Goal: Task Accomplishment & Management: Complete application form

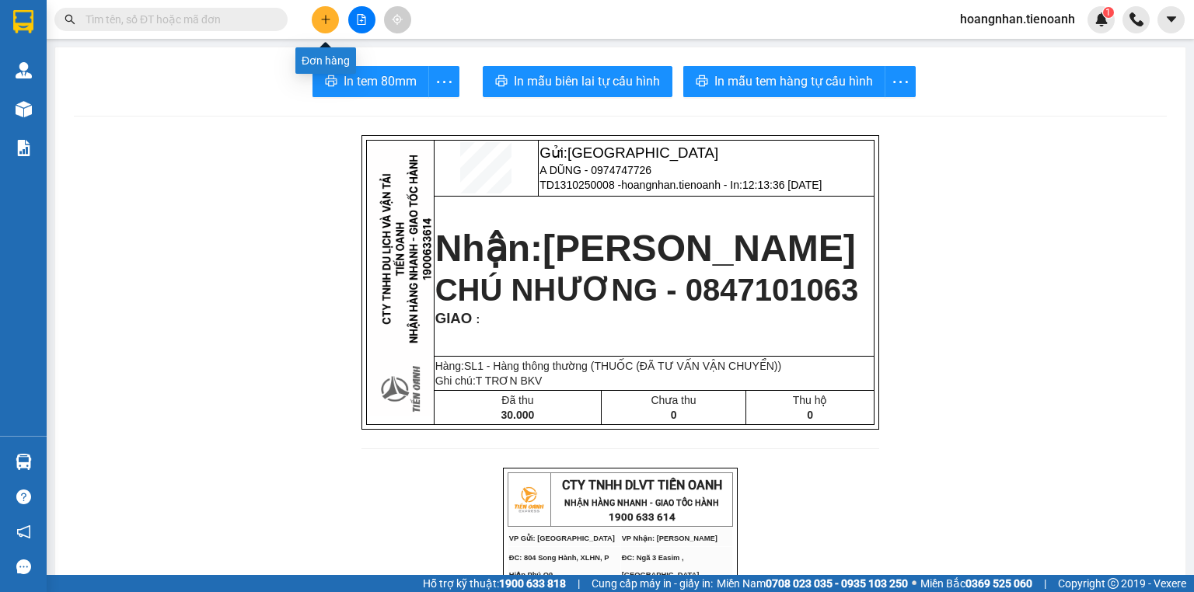
click at [323, 15] on icon "plus" at bounding box center [325, 19] width 11 height 11
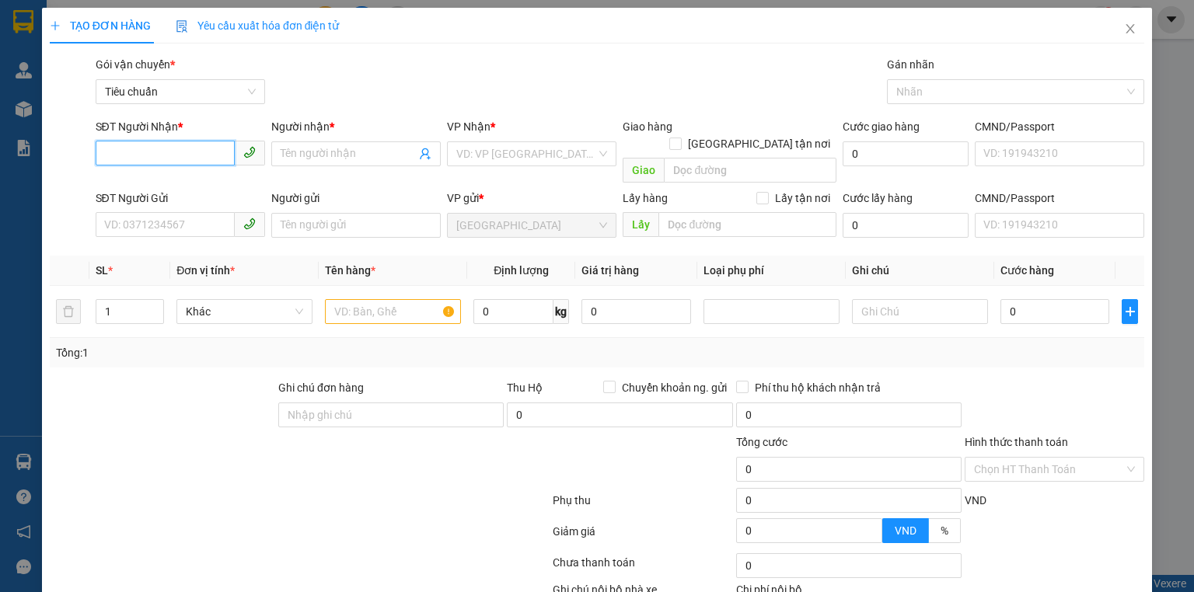
click at [152, 163] on input "SĐT Người Nhận *" at bounding box center [165, 153] width 139 height 25
click at [201, 187] on div "0373539639 - [PERSON_NAME]" at bounding box center [180, 184] width 153 height 17
type input "0373539639"
type input "C HẰNG"
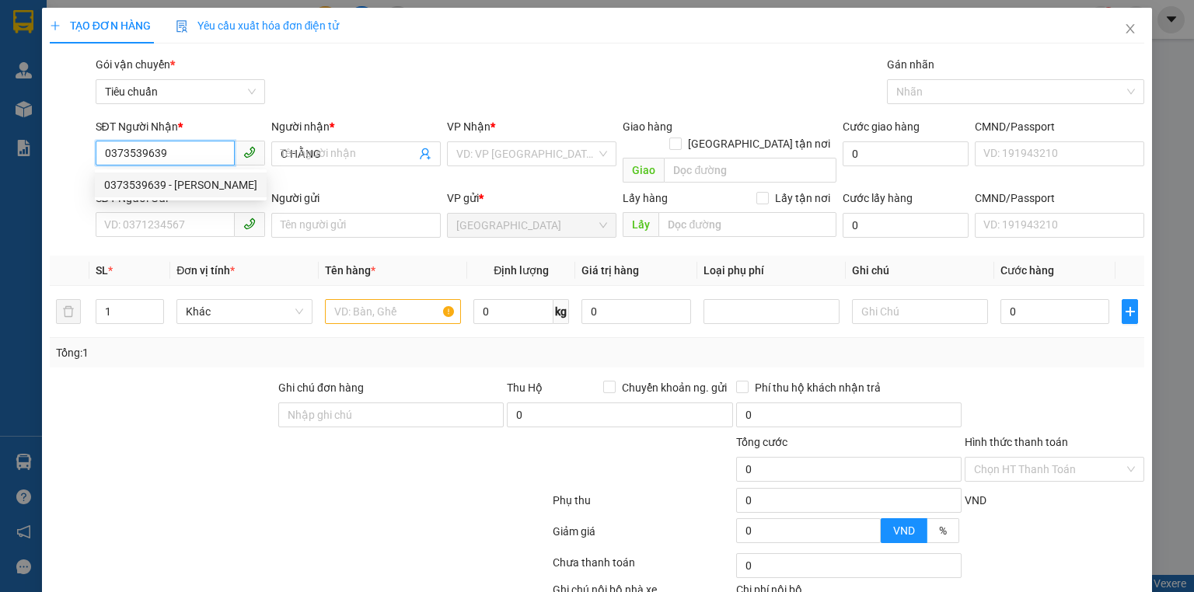
type input "30.000"
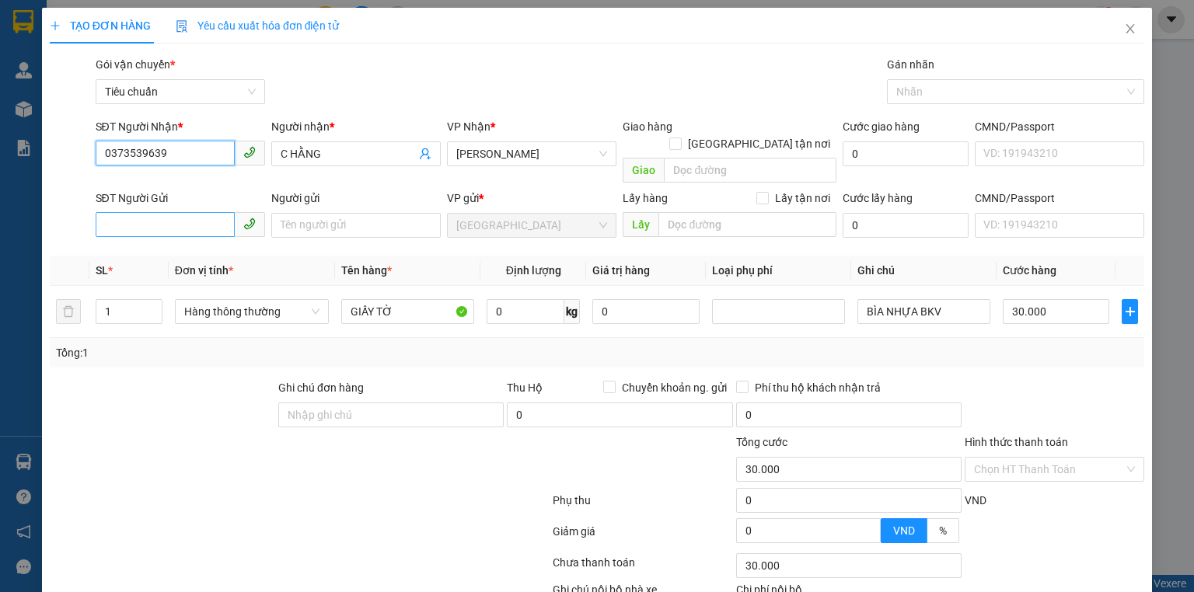
type input "0373539639"
click at [134, 212] on input "SĐT Người Gửi" at bounding box center [165, 224] width 139 height 25
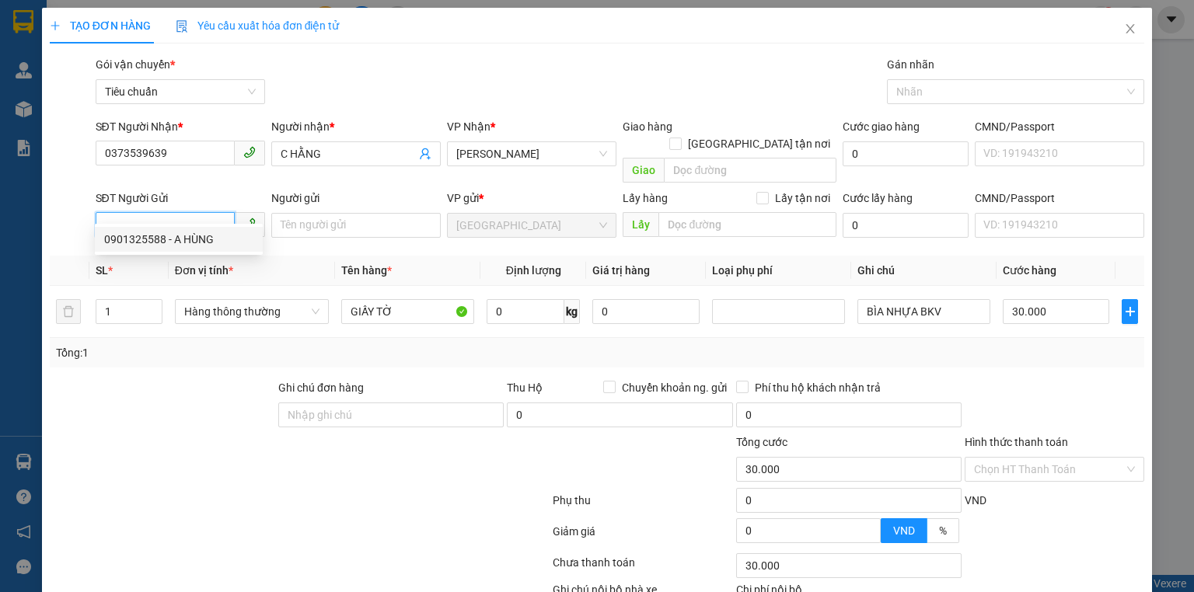
click at [168, 244] on div "0901325588 - A HÙNG" at bounding box center [178, 239] width 149 height 17
type input "0901325588"
type input "A HÙNG"
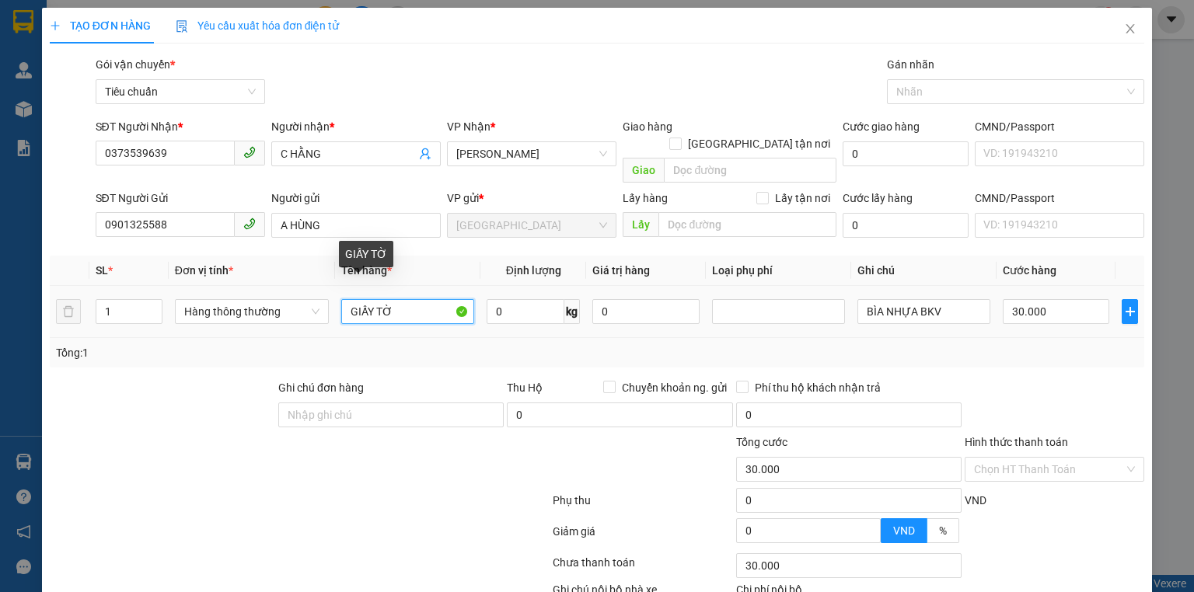
click at [403, 299] on input "GIẤY TỜ" at bounding box center [407, 311] width 133 height 25
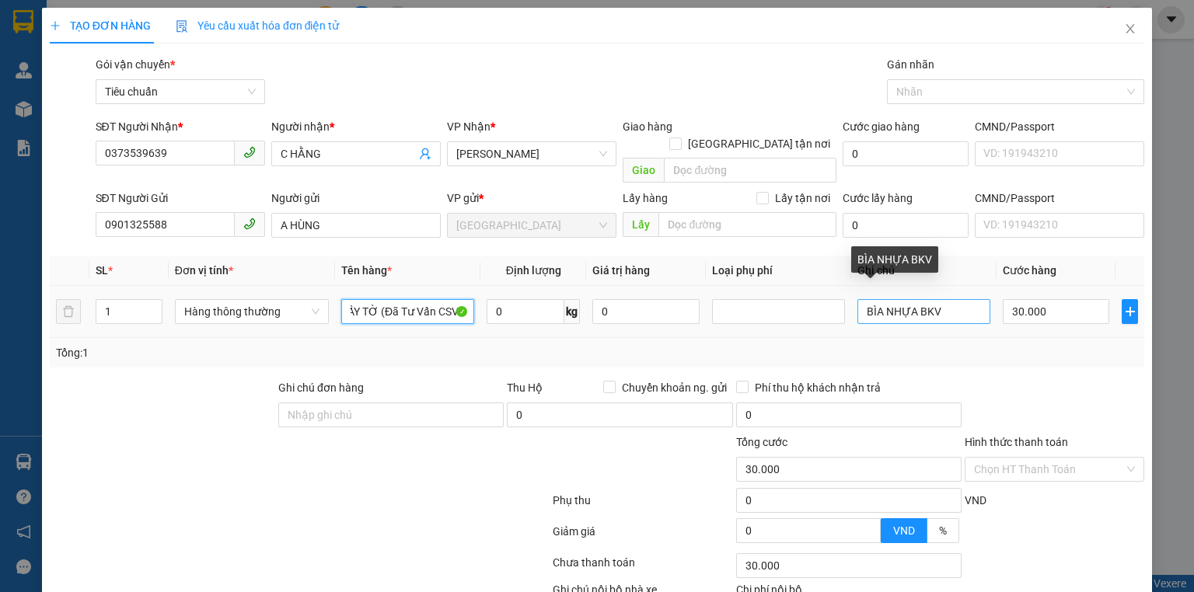
type input "GIẤY TỜ (Đã Tư Vấn CSVC)"
click at [946, 299] on input "BÌA NHỰA BKV" at bounding box center [924, 311] width 133 height 25
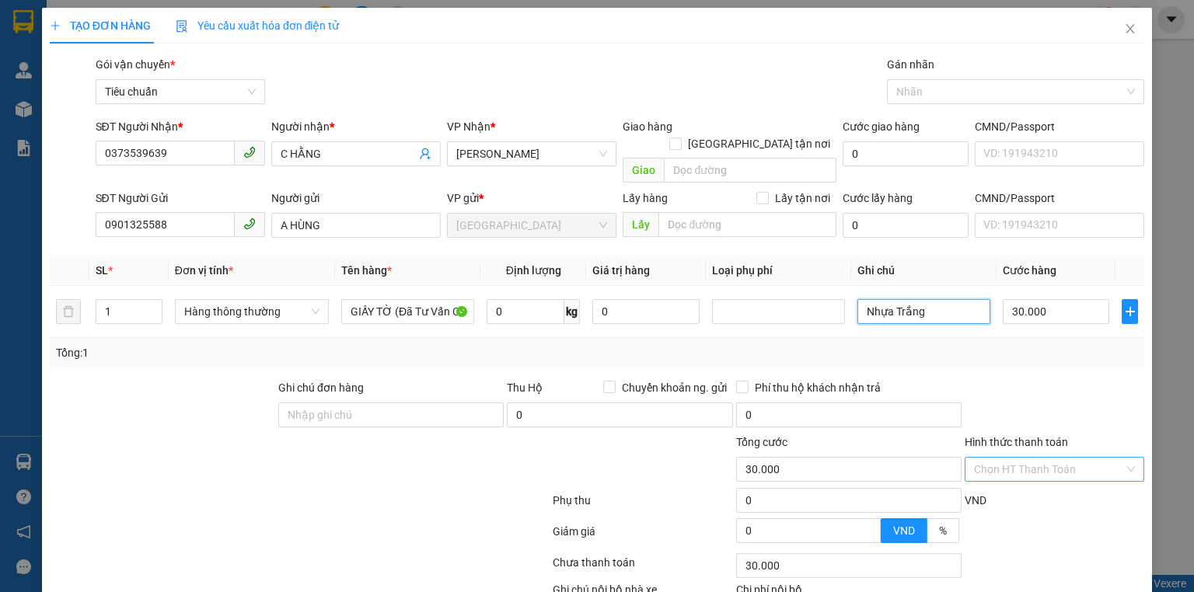
type input "Nhựa Trắng"
click at [1000, 458] on input "Hình thức thanh toán" at bounding box center [1049, 469] width 150 height 23
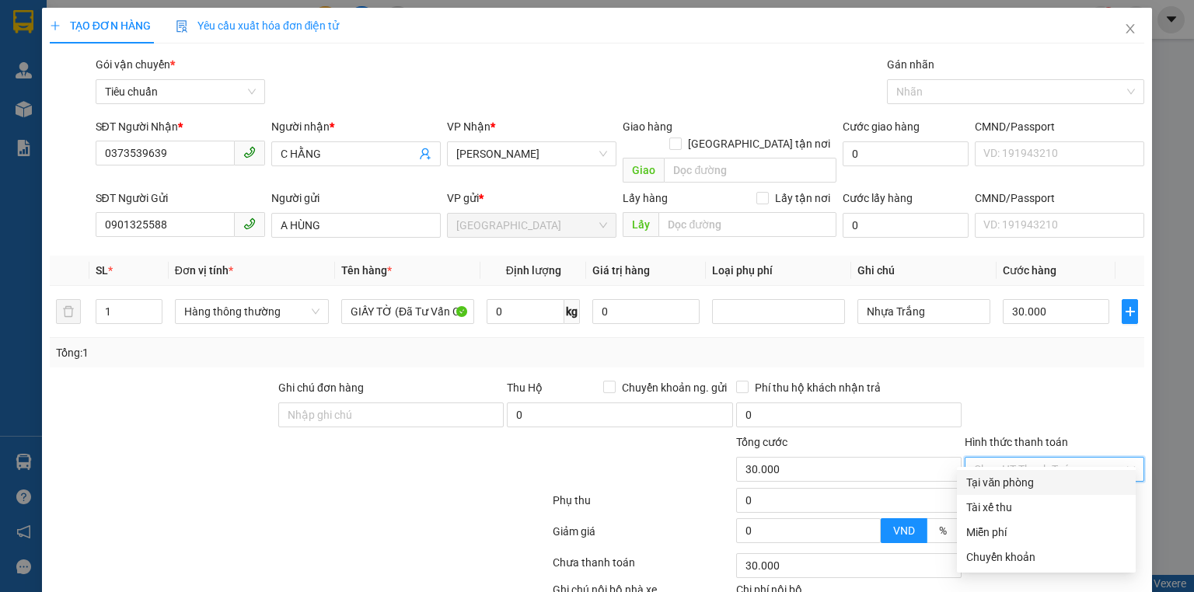
click at [995, 491] on div "Tại văn phòng" at bounding box center [1046, 482] width 160 height 17
type input "0"
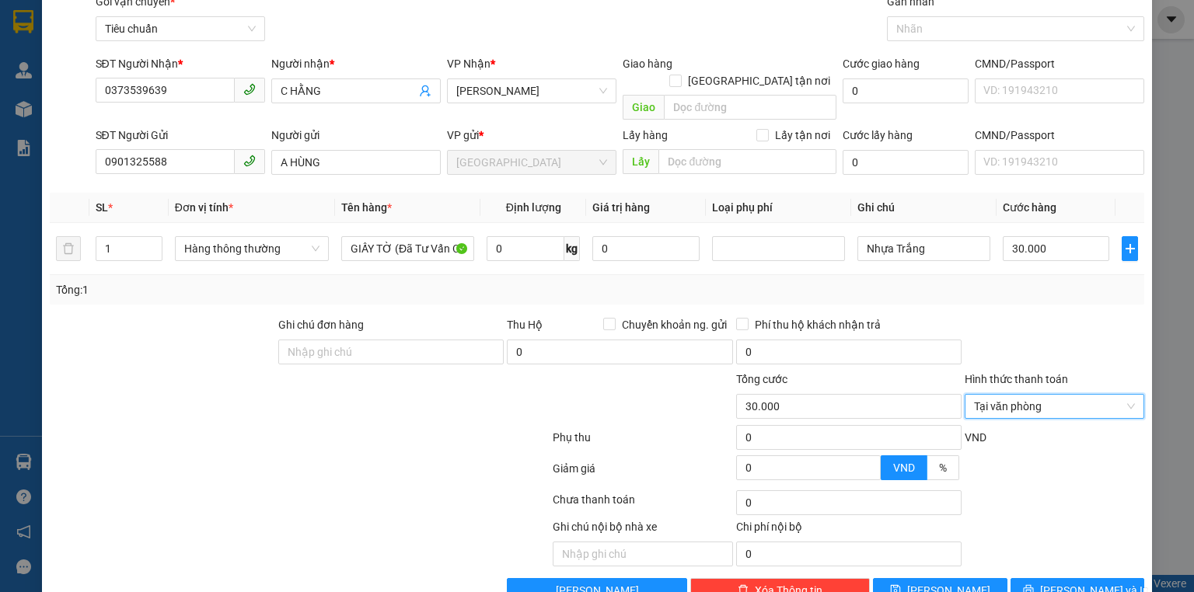
scroll to position [85, 0]
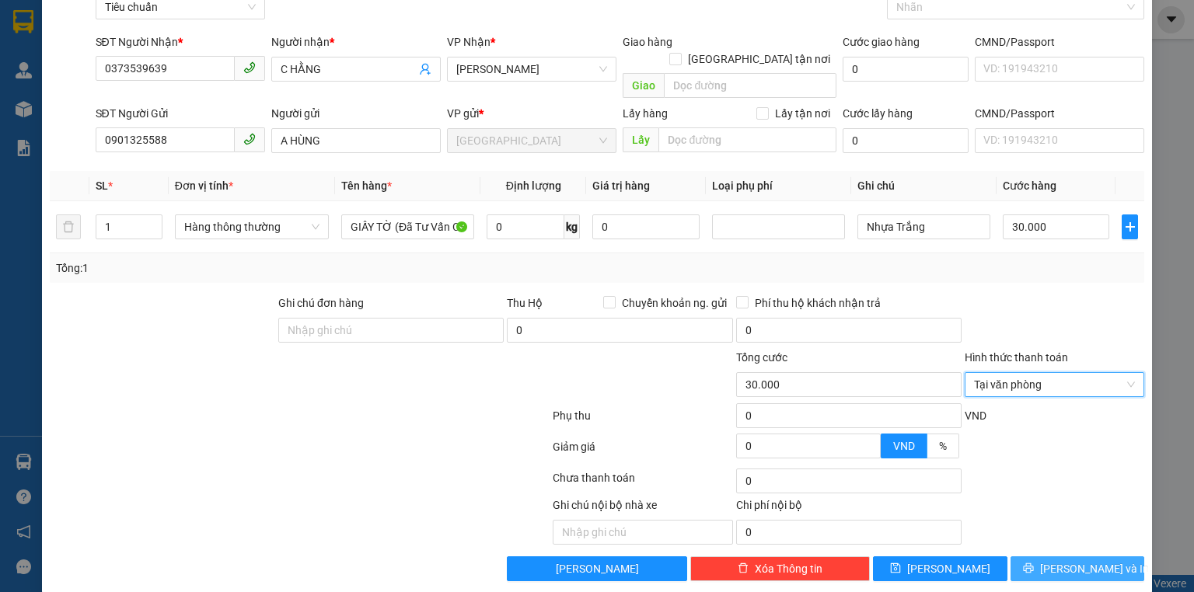
click at [1055, 561] on span "[PERSON_NAME] và In" at bounding box center [1094, 569] width 109 height 17
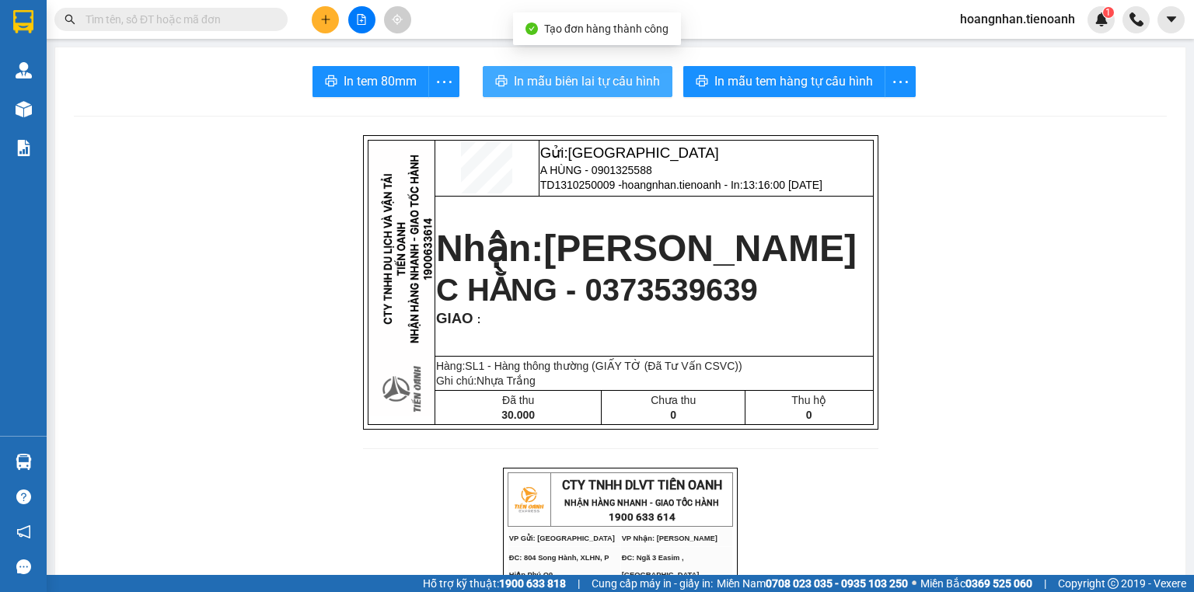
click at [538, 87] on span "In mẫu biên lai tự cấu hình" at bounding box center [587, 81] width 146 height 19
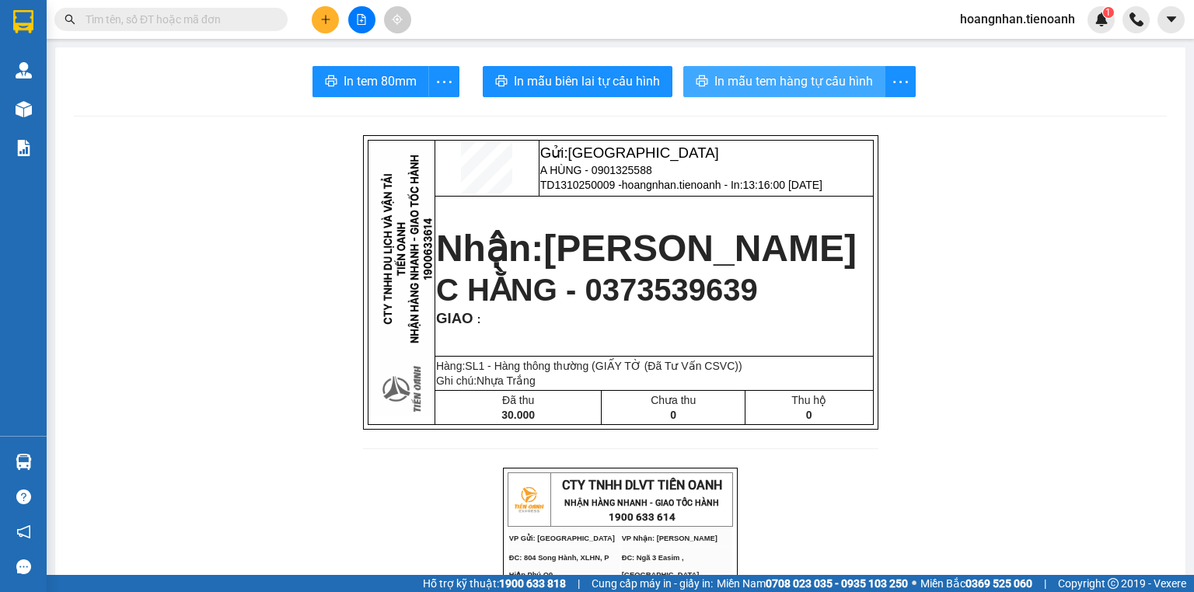
click at [791, 82] on span "In mẫu tem hàng tự cấu hình" at bounding box center [793, 81] width 159 height 19
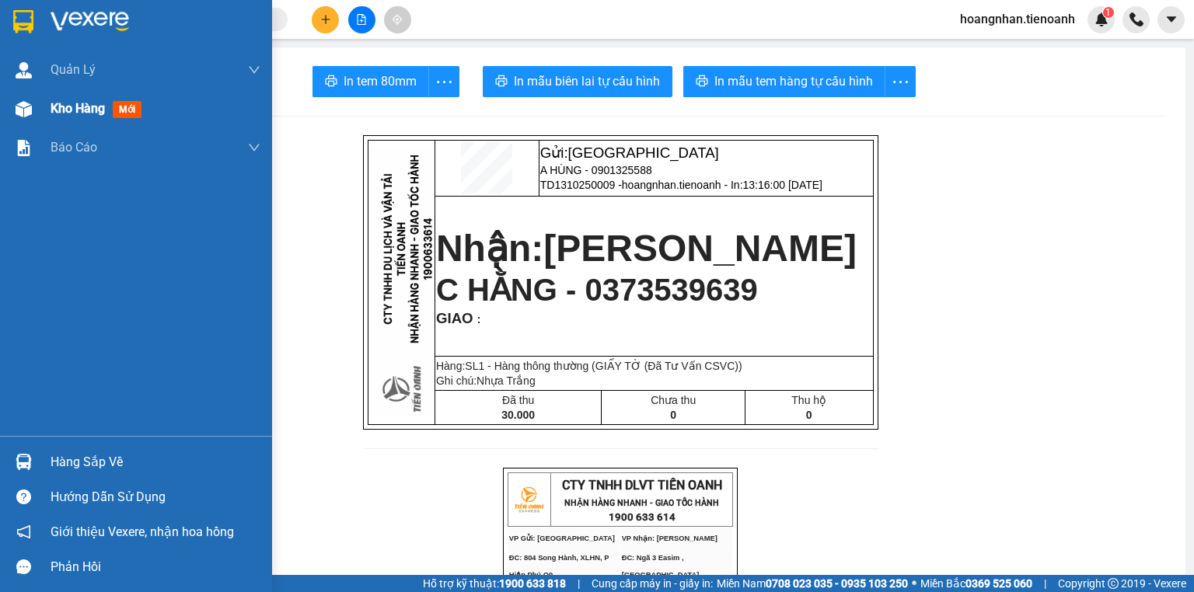
click at [20, 107] on img at bounding box center [24, 109] width 16 height 16
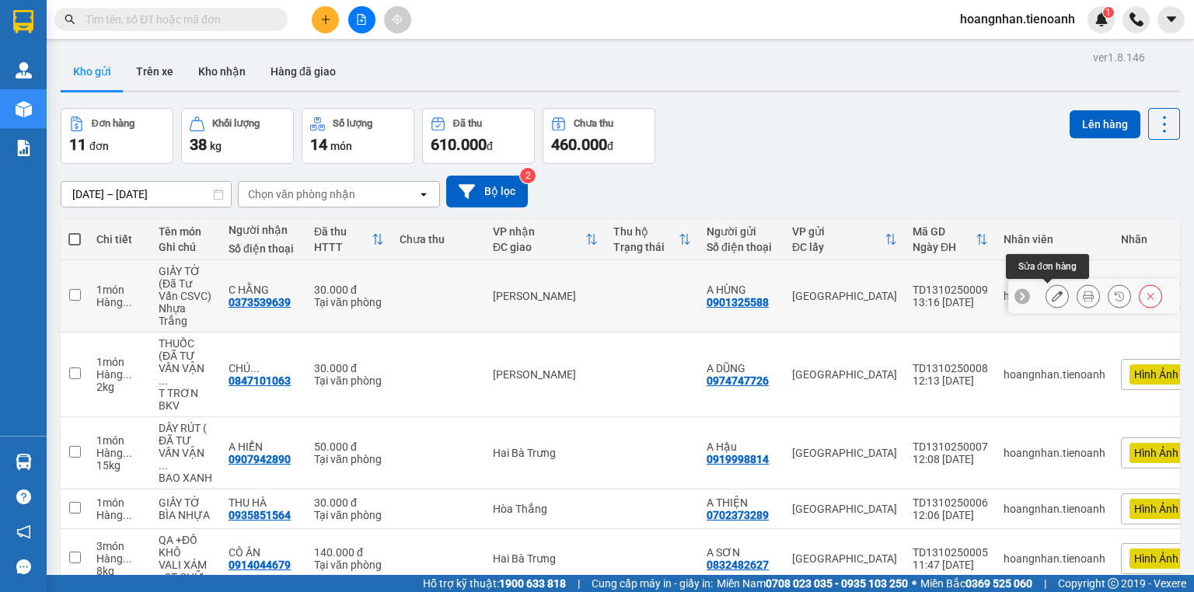
click at [1046, 302] on button at bounding box center [1057, 296] width 22 height 27
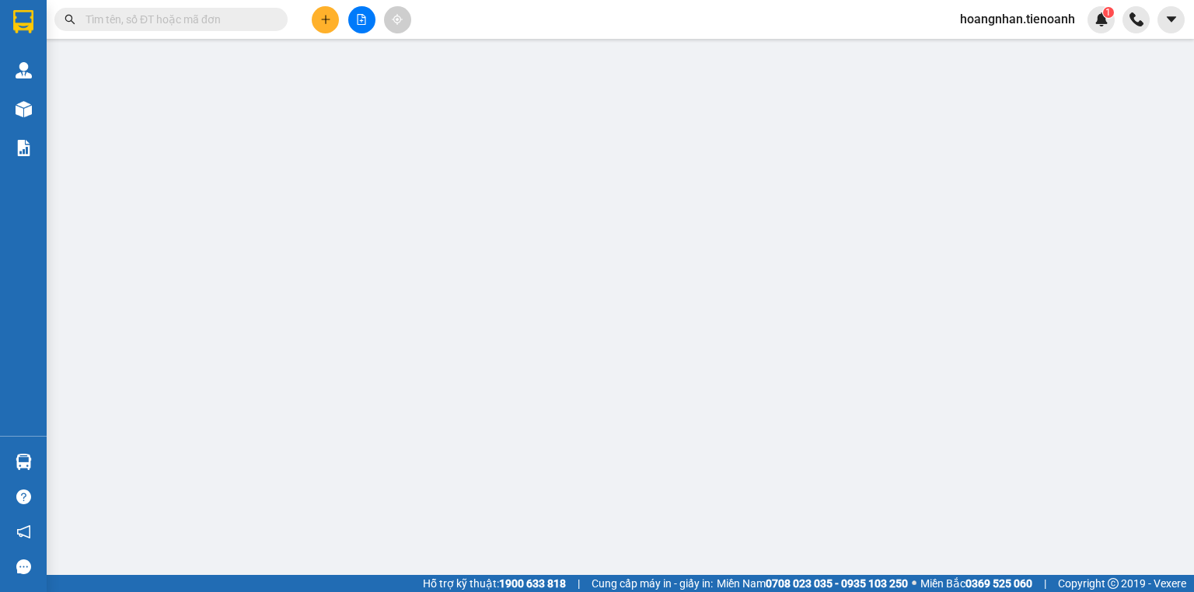
type input "0373539639"
type input "C HẰNG"
type input "0901325588"
type input "A HÙNG"
type input "0"
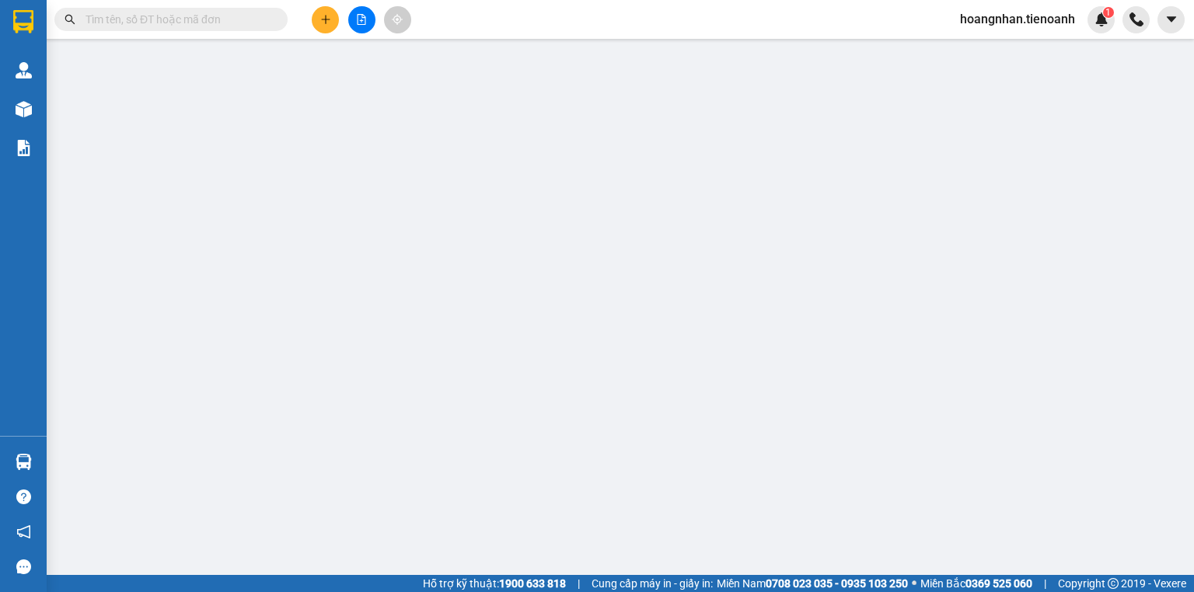
type input "30.000"
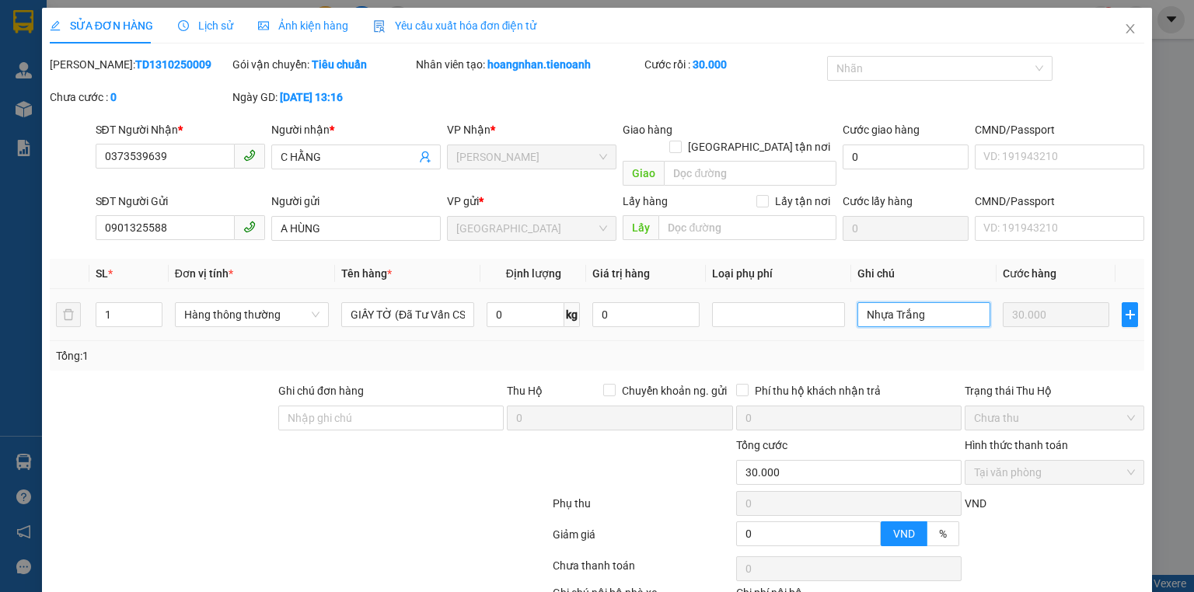
click at [930, 302] on input "Nhựa Trắng" at bounding box center [924, 314] width 133 height 25
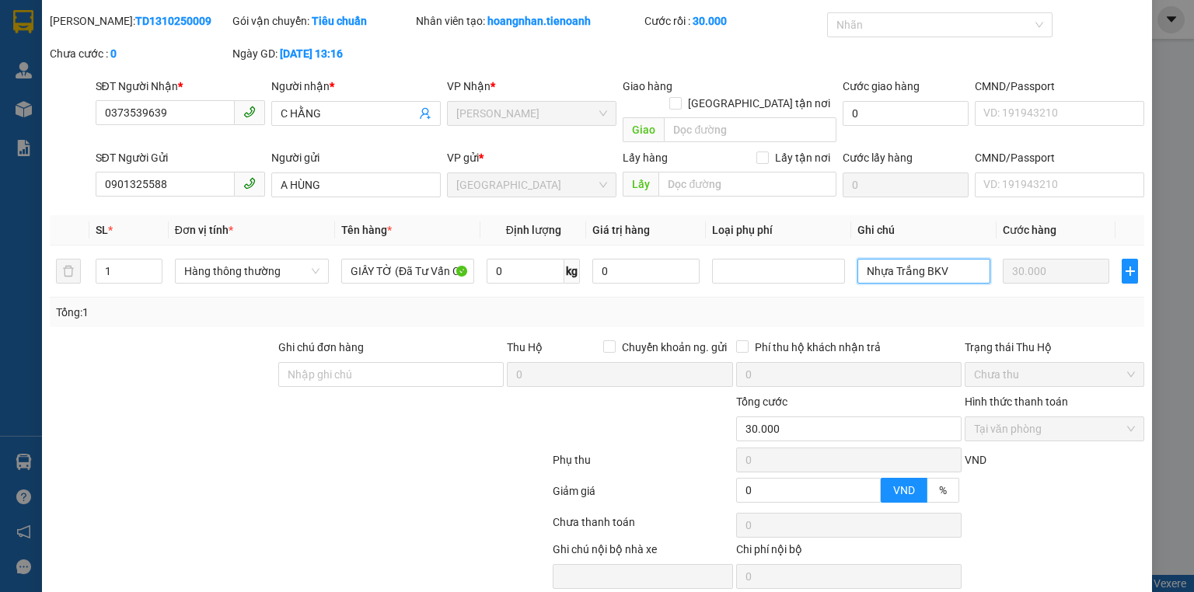
scroll to position [89, 0]
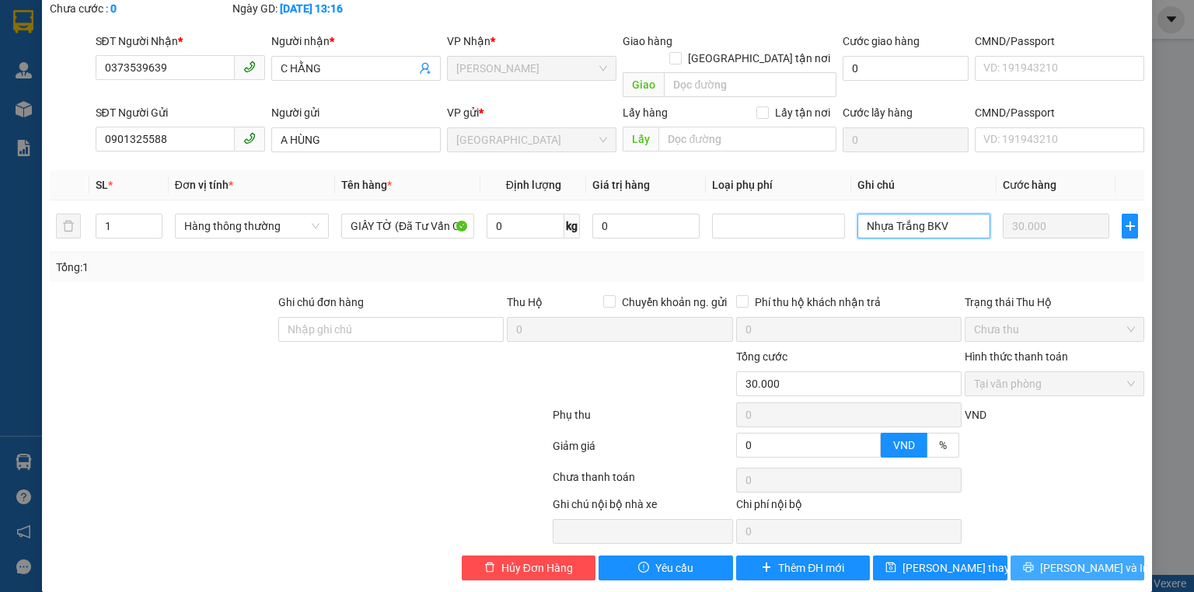
type input "Nhựa Trắng BKV"
click at [1069, 560] on span "[PERSON_NAME] và In" at bounding box center [1094, 568] width 109 height 17
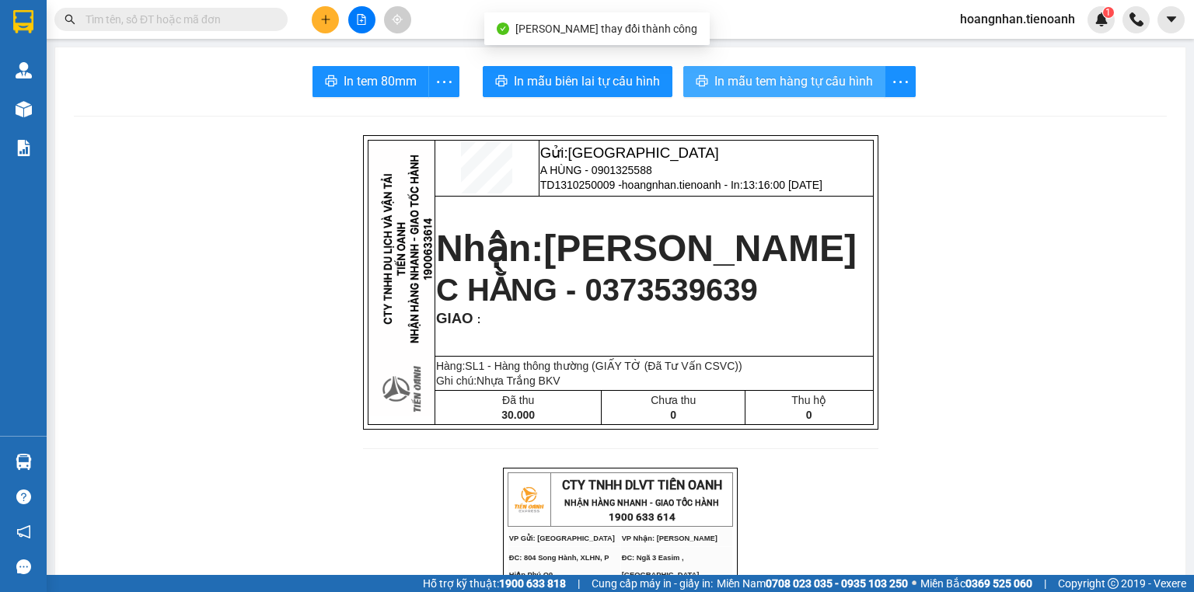
click at [823, 78] on span "In mẫu tem hàng tự cấu hình" at bounding box center [793, 81] width 159 height 19
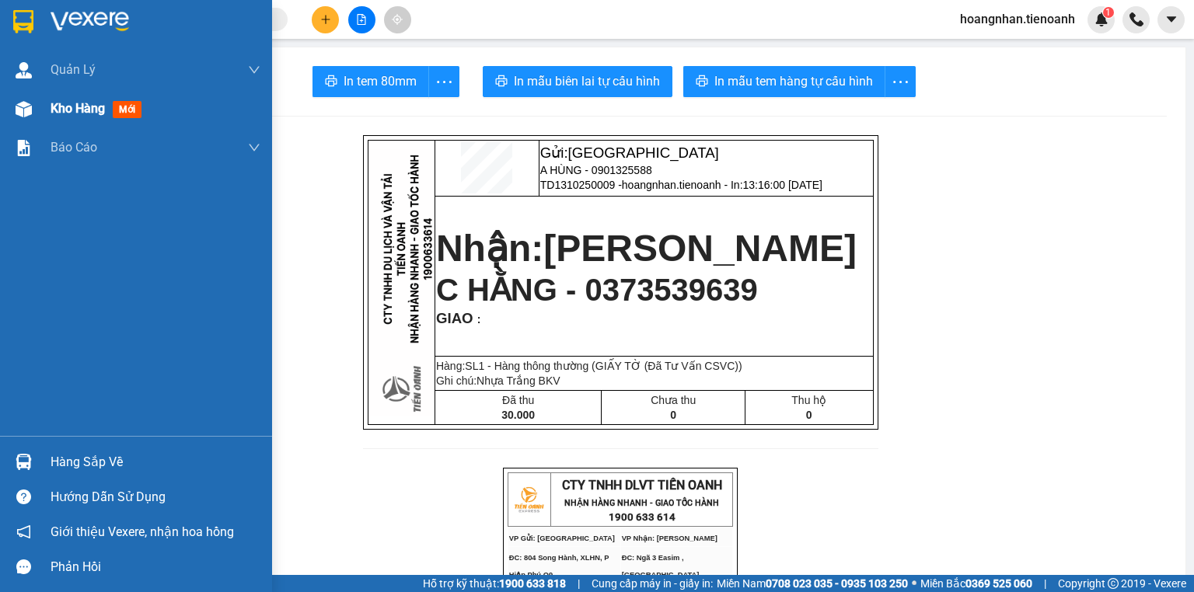
click at [19, 109] on img at bounding box center [24, 109] width 16 height 16
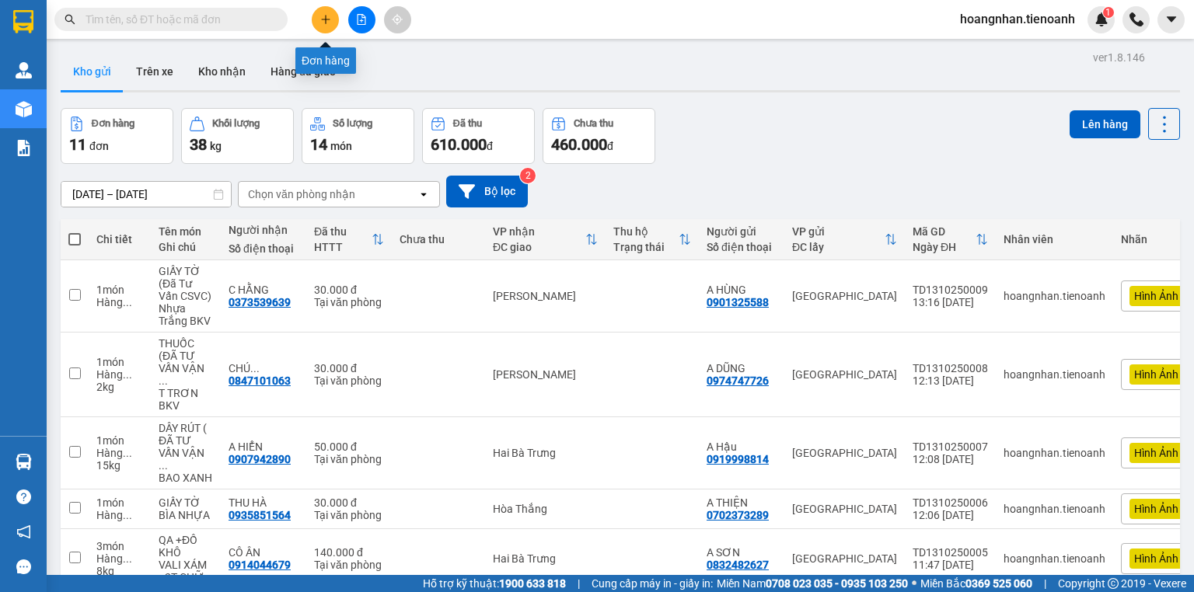
click at [327, 17] on icon "plus" at bounding box center [325, 19] width 11 height 11
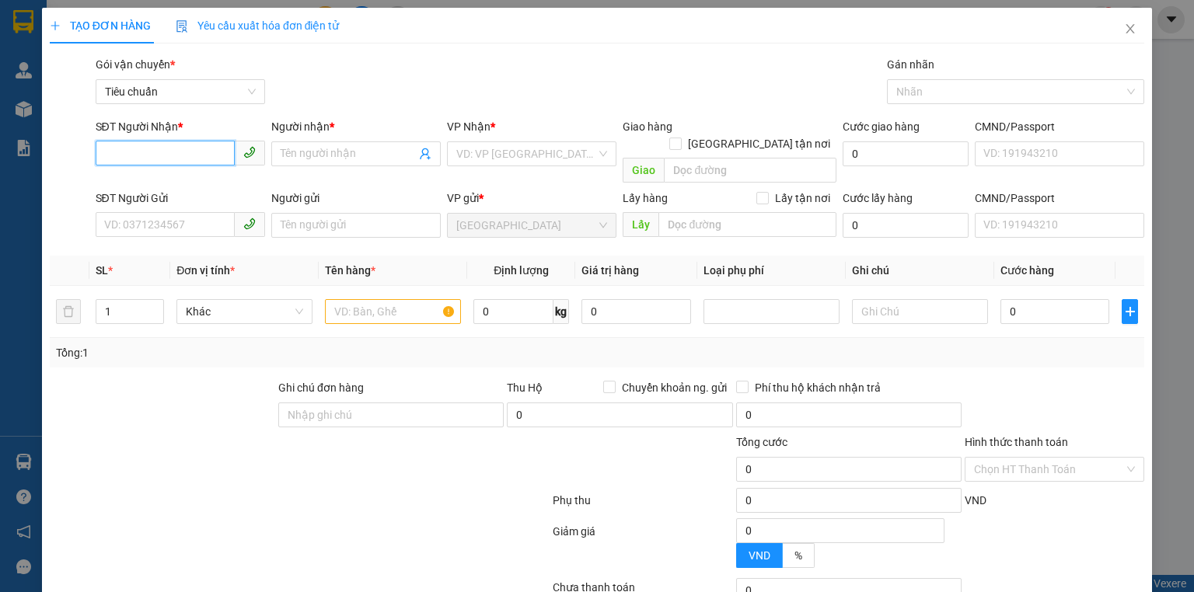
click at [176, 146] on input "SĐT Người Nhận *" at bounding box center [165, 153] width 139 height 25
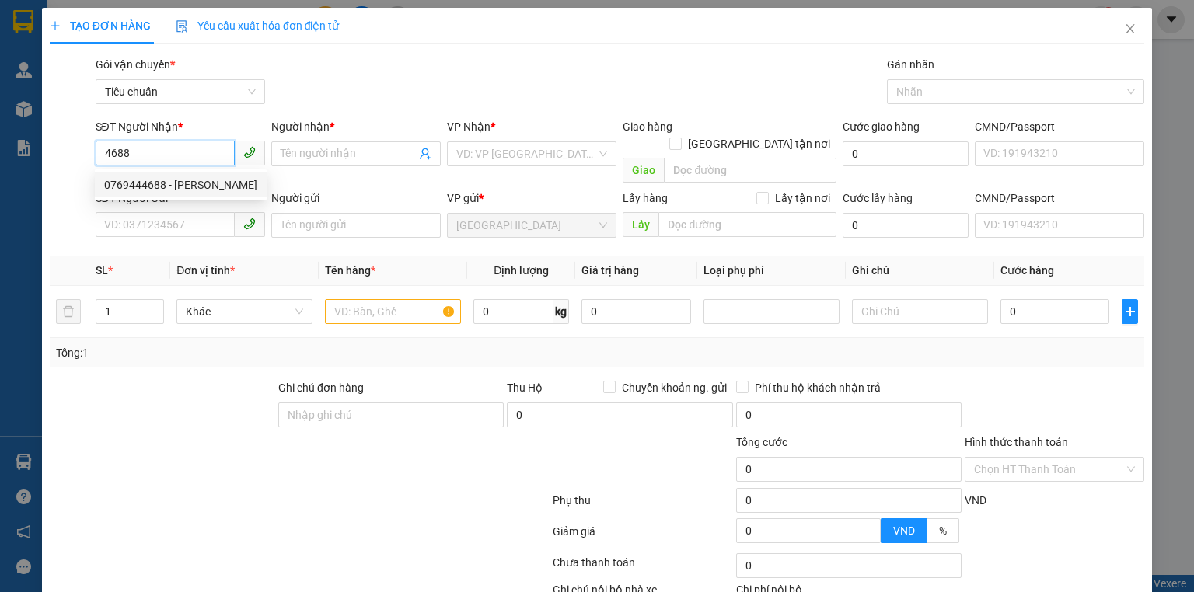
click at [195, 176] on div "0769444688 - [PERSON_NAME]" at bounding box center [180, 184] width 153 height 17
type input "0769444688"
type input "C THẢO"
type input "60.000"
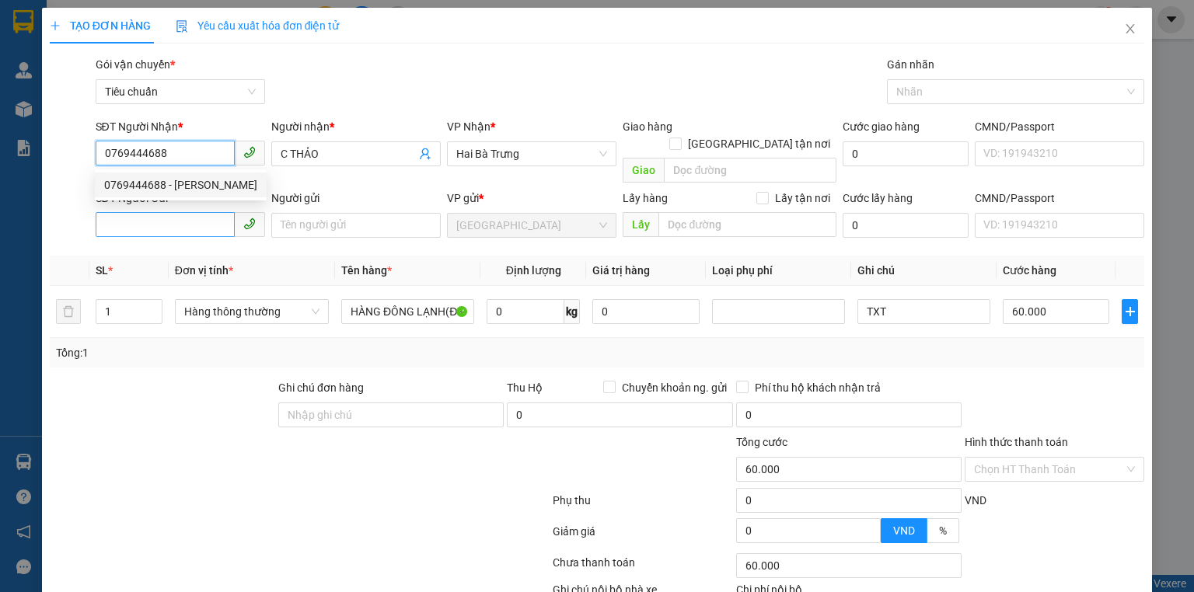
type input "0769444688"
click at [180, 212] on input "SĐT Người Gửi" at bounding box center [165, 224] width 139 height 25
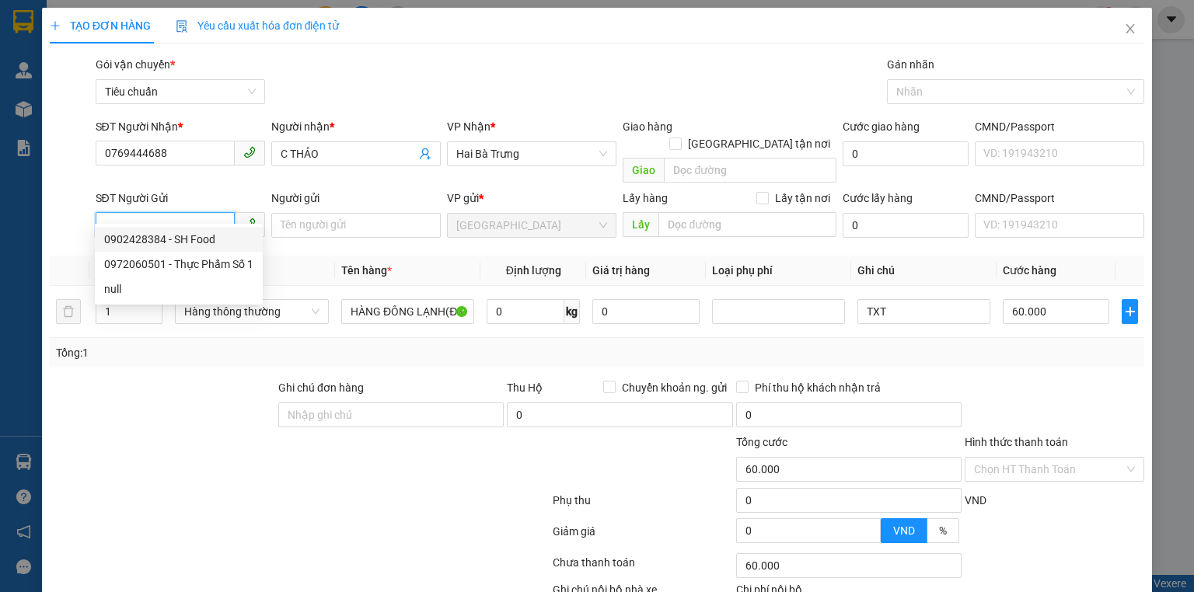
click at [187, 242] on div "0902428384 - SH Food" at bounding box center [178, 239] width 149 height 17
type input "0902428384"
type input "SH Food"
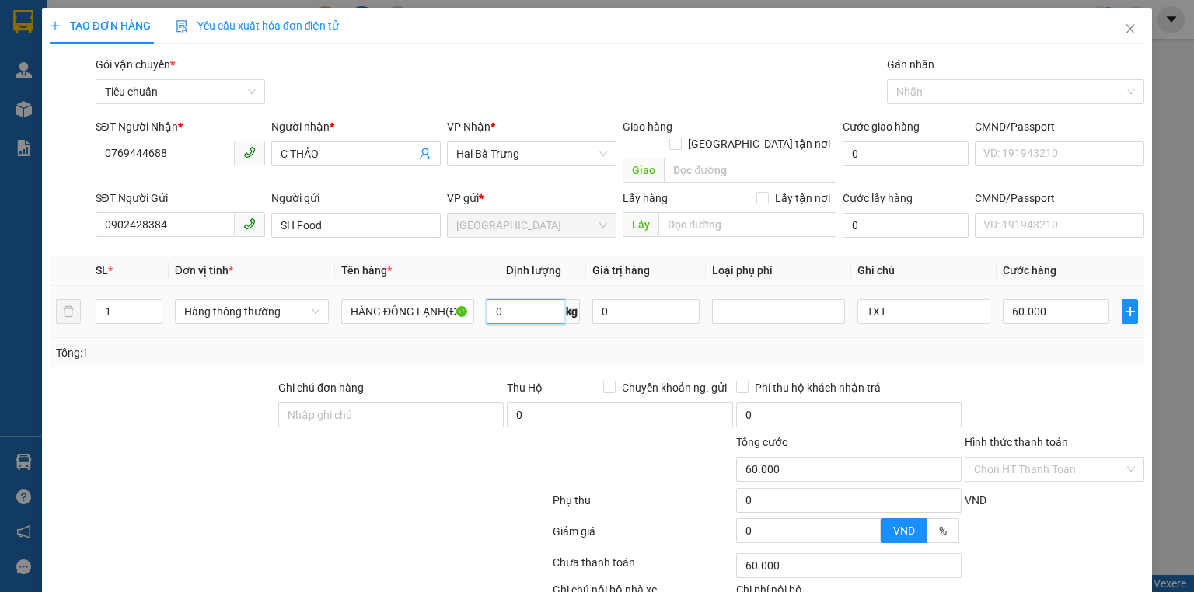
click at [550, 299] on input "0" at bounding box center [526, 311] width 78 height 25
type input "26"
click at [1020, 316] on td "60.000" at bounding box center [1056, 312] width 119 height 52
type input "65.000"
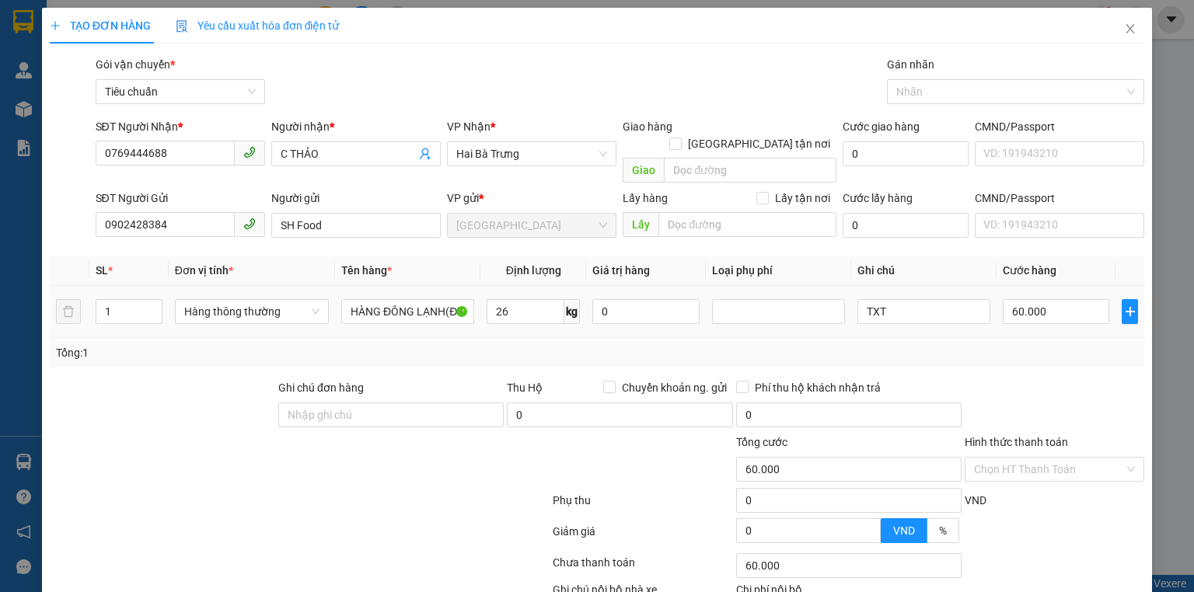
type input "65.000"
click at [1060, 299] on input "65.000" at bounding box center [1056, 311] width 107 height 25
type input "7"
type input "71"
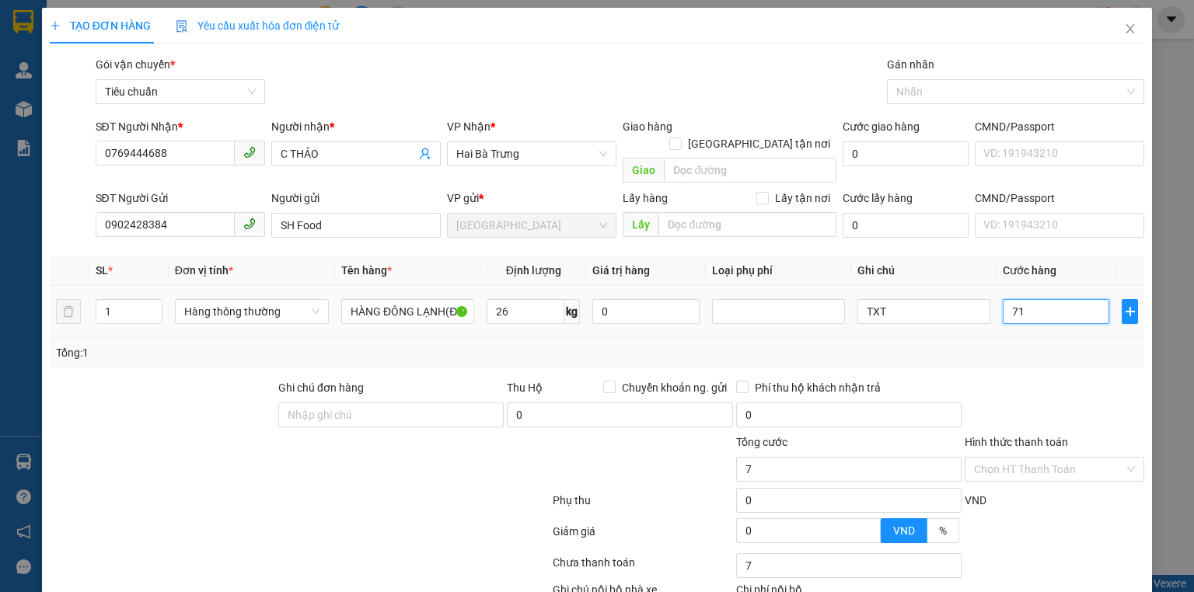
type input "710"
type input "71"
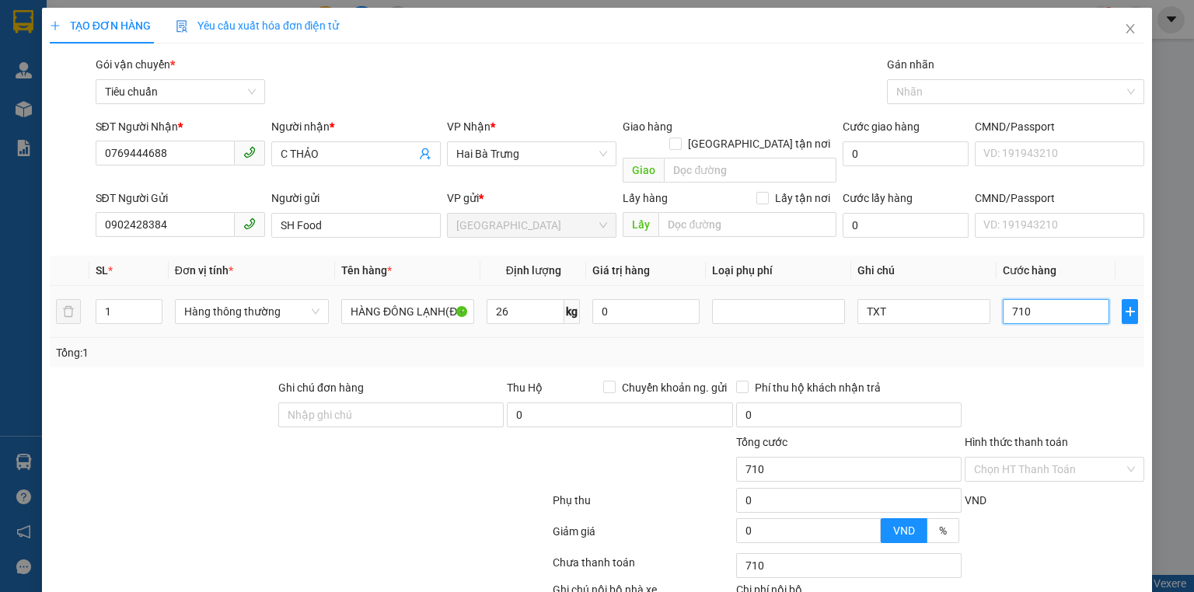
type input "71"
type input "7"
type input "70"
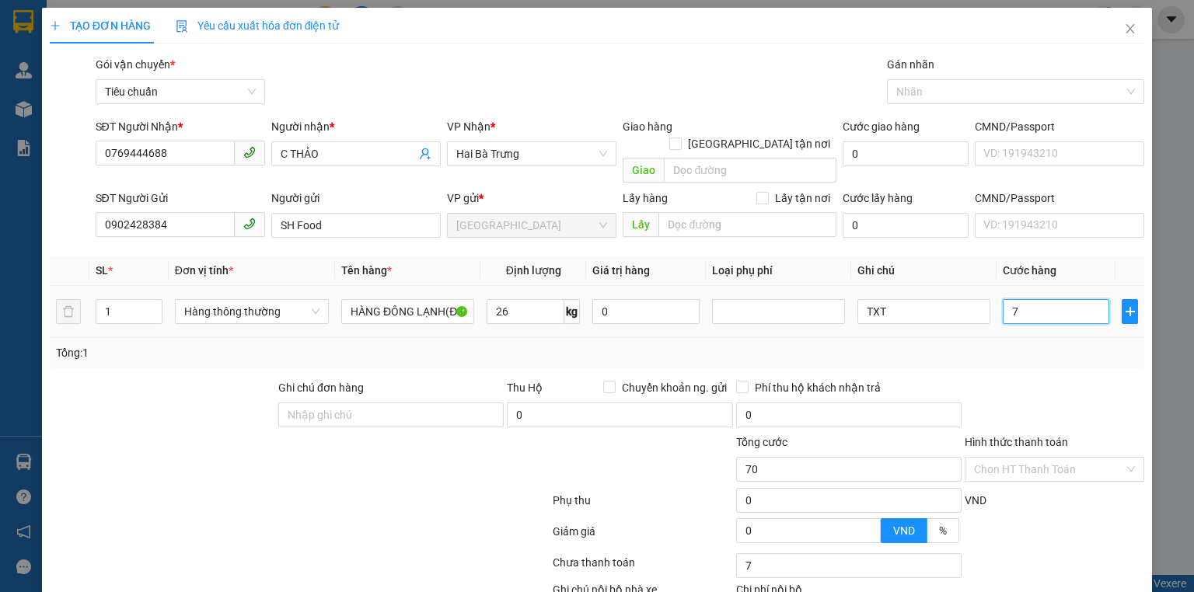
type input "70"
type input "70.000"
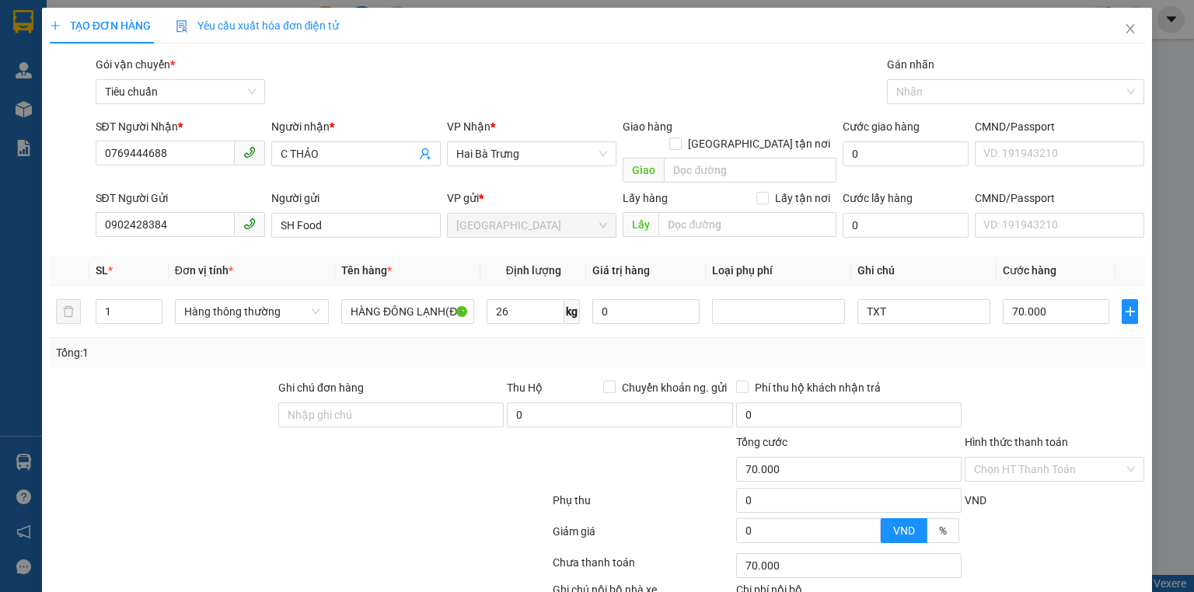
click at [1045, 344] on div "Tổng: 1" at bounding box center [597, 352] width 1082 height 17
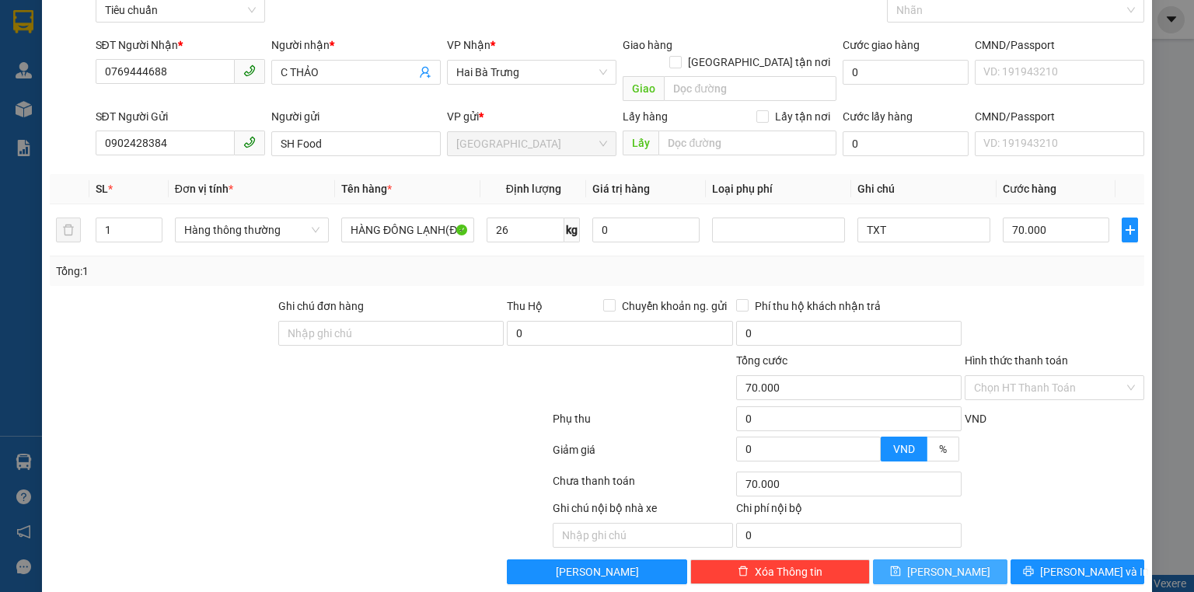
scroll to position [85, 0]
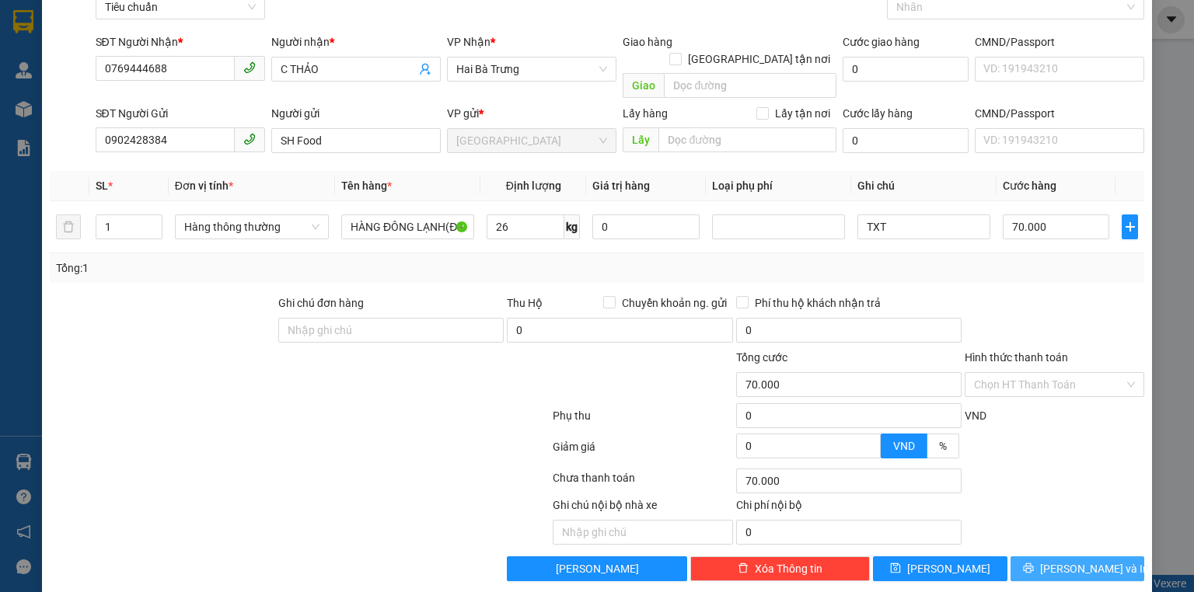
click at [1034, 563] on icon "printer" at bounding box center [1028, 568] width 11 height 11
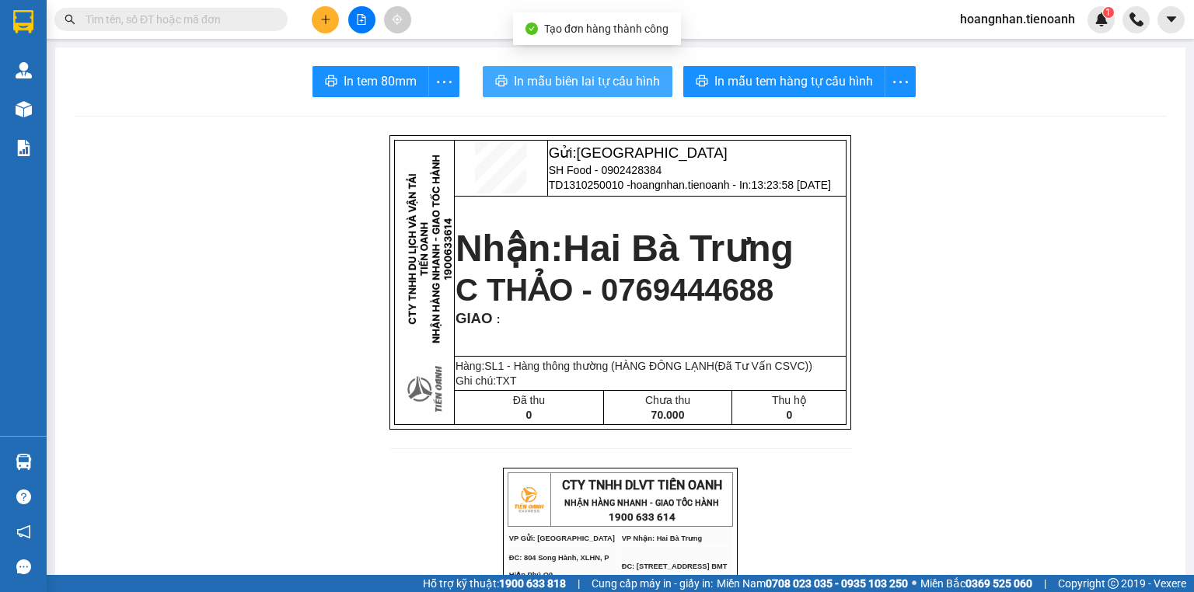
click at [557, 90] on span "In mẫu biên lai tự cấu hình" at bounding box center [587, 81] width 146 height 19
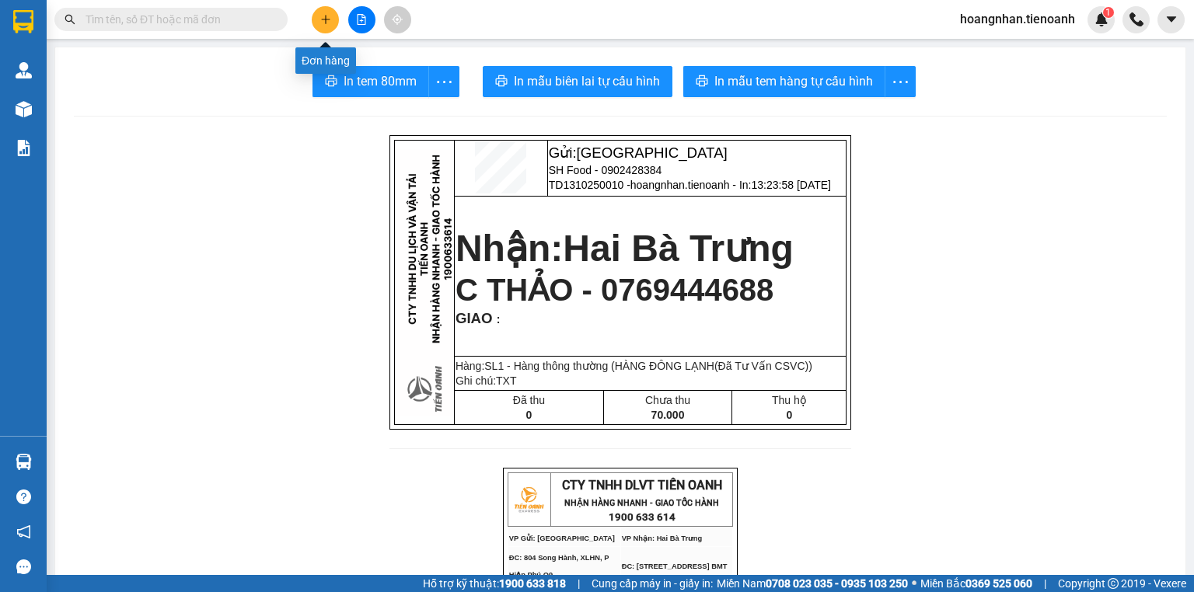
click at [329, 23] on icon "plus" at bounding box center [325, 19] width 11 height 11
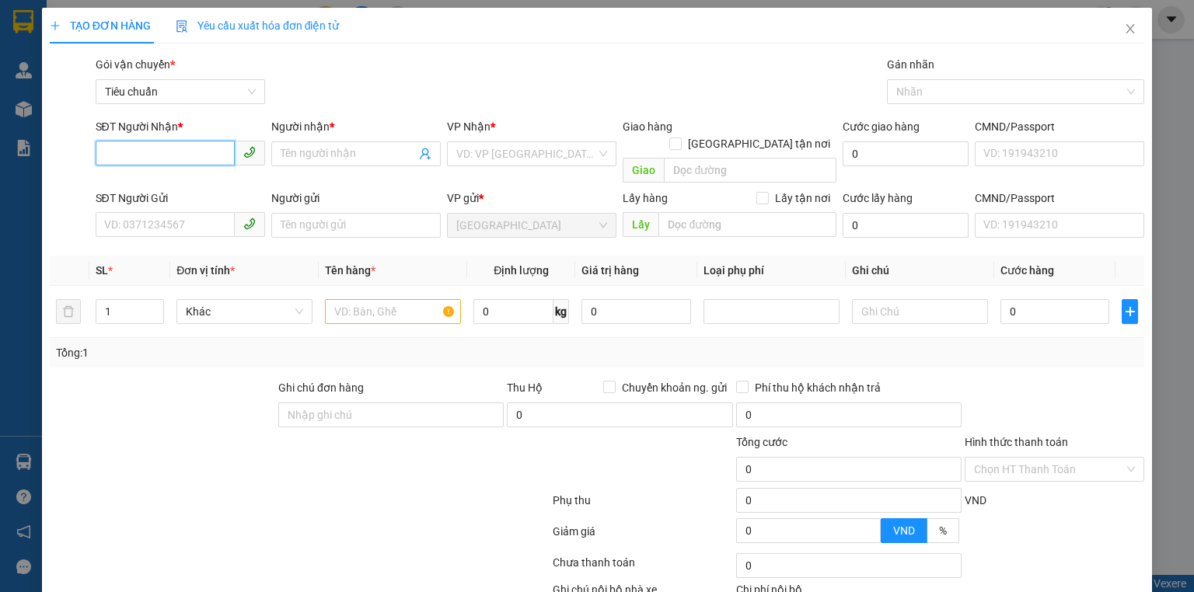
click at [151, 155] on input "SĐT Người Nhận *" at bounding box center [165, 153] width 139 height 25
click at [161, 181] on div "0769444688 - [PERSON_NAME]" at bounding box center [180, 184] width 153 height 17
type input "0769444688"
type input "C THẢO"
type input "70.000"
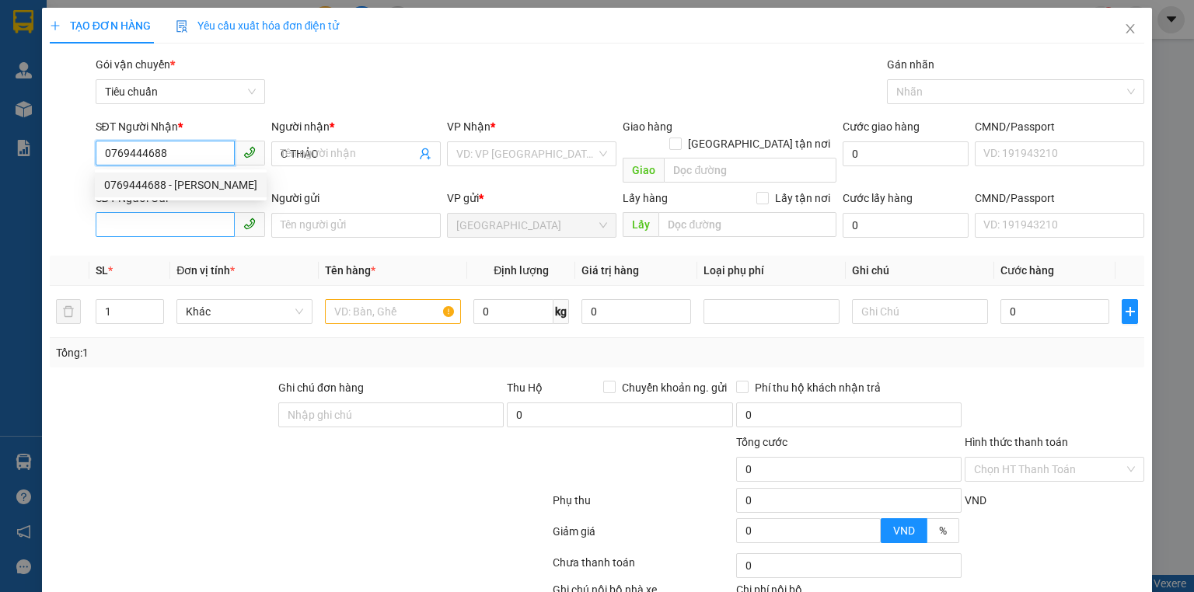
type input "70.000"
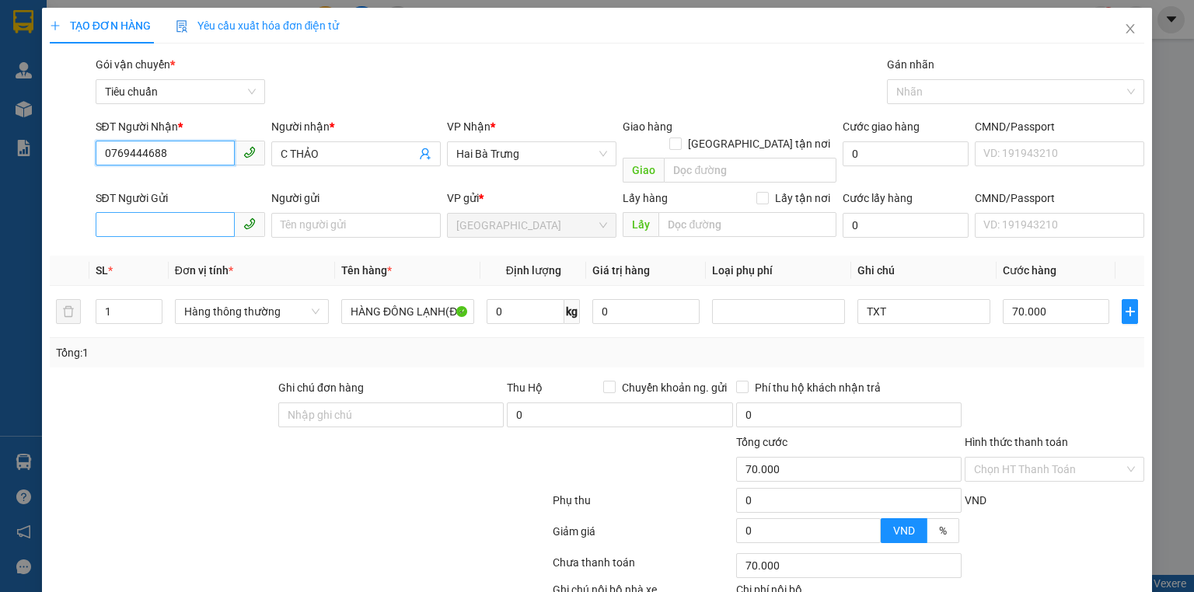
type input "0769444688"
click at [171, 212] on input "SĐT Người Gửi" at bounding box center [165, 224] width 139 height 25
click at [155, 212] on input "SĐT Người Gửi" at bounding box center [165, 224] width 139 height 25
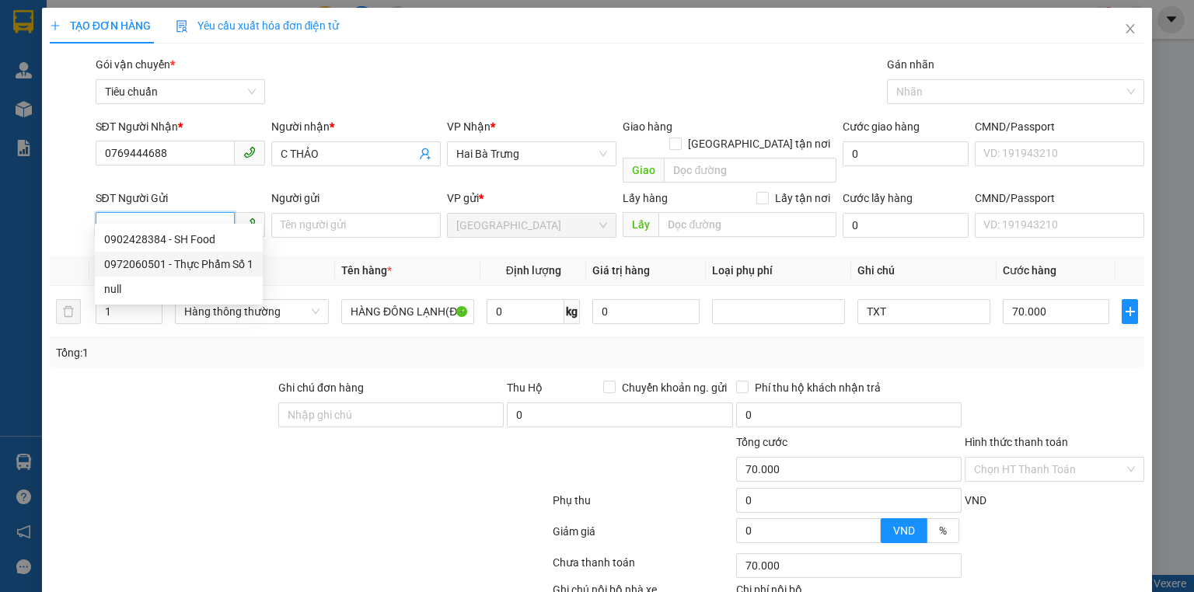
click at [197, 270] on div "0972060501 - Thực Phẩm Số 1" at bounding box center [178, 264] width 149 height 17
type input "0972060501"
type input "Thực Phẩm Số 1"
type input "ĐÃ TƯ VẤN CSVC"
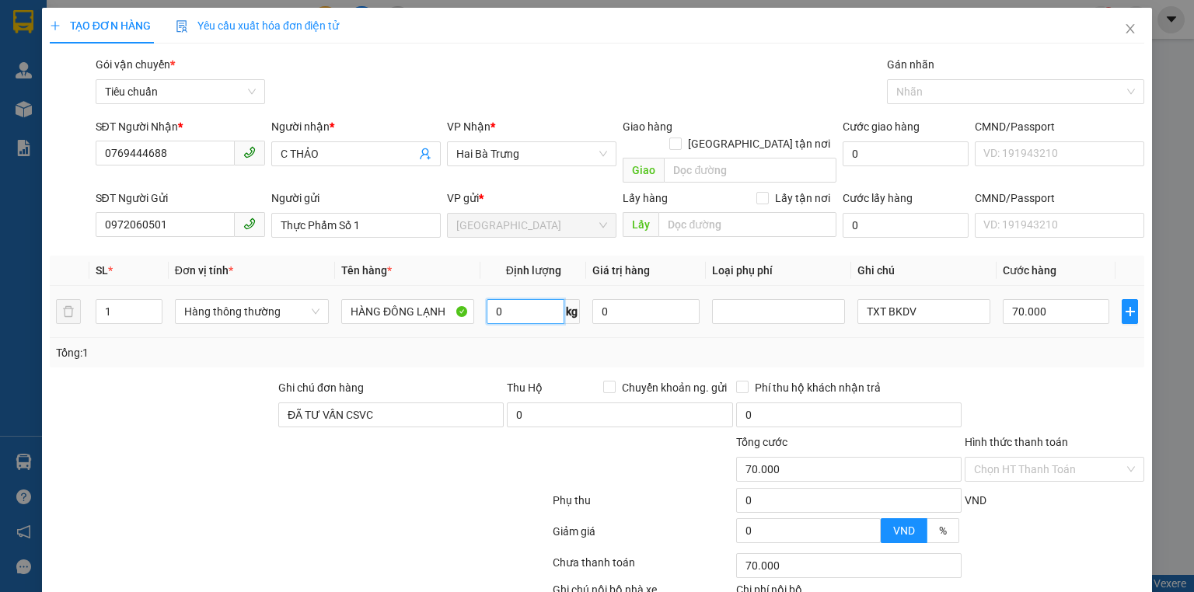
click at [505, 299] on input "0" at bounding box center [526, 311] width 78 height 25
type input "26"
click at [931, 299] on input "TXT BKDV" at bounding box center [924, 311] width 133 height 25
type input "65.000"
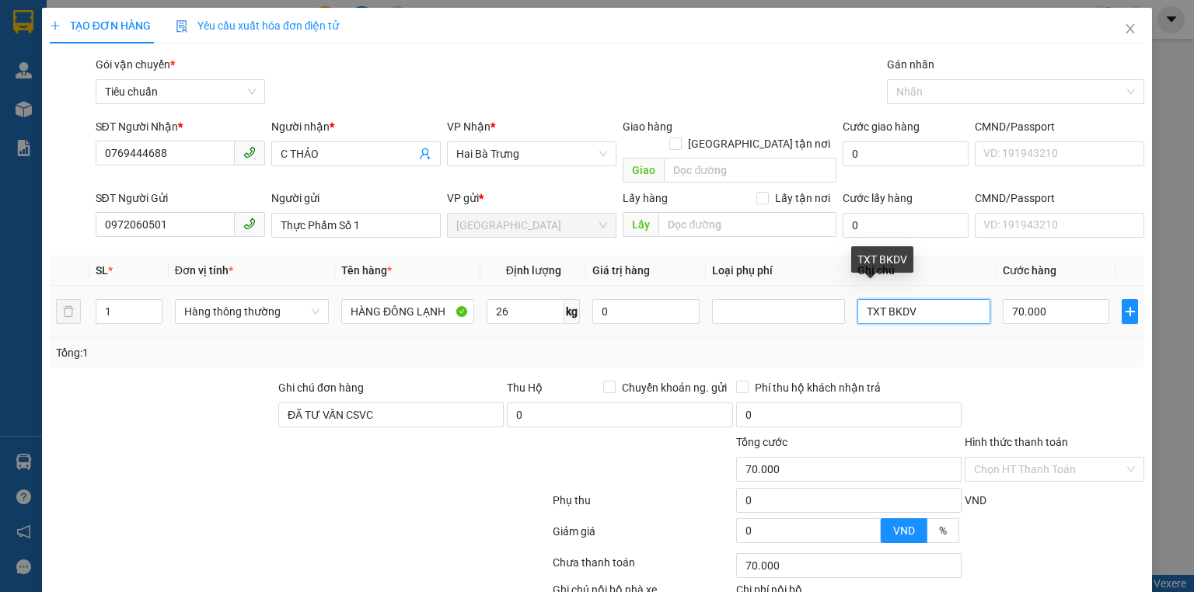
type input "65.000"
type input "TXT"
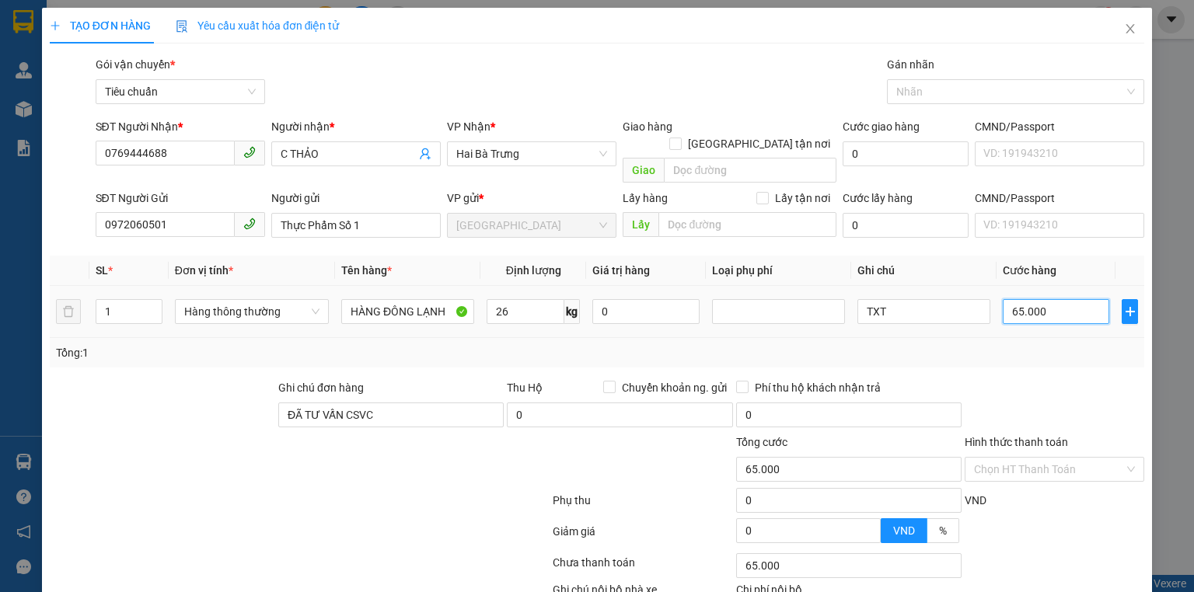
click at [1060, 299] on input "65.000" at bounding box center [1056, 311] width 107 height 25
type input "7"
type input "70"
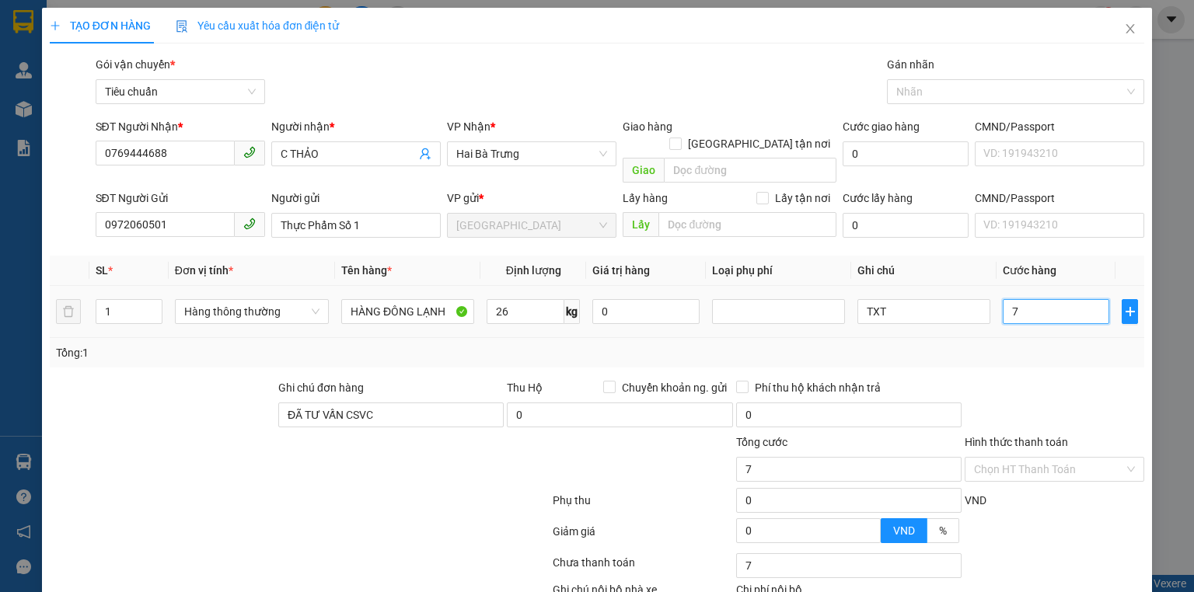
type input "70"
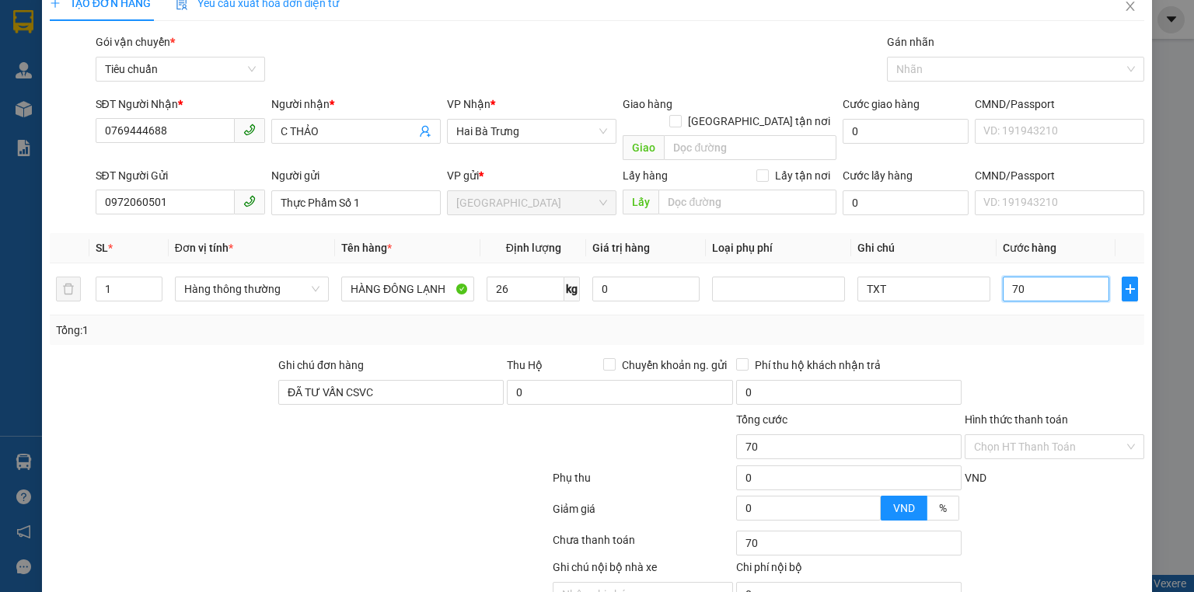
scroll to position [85, 0]
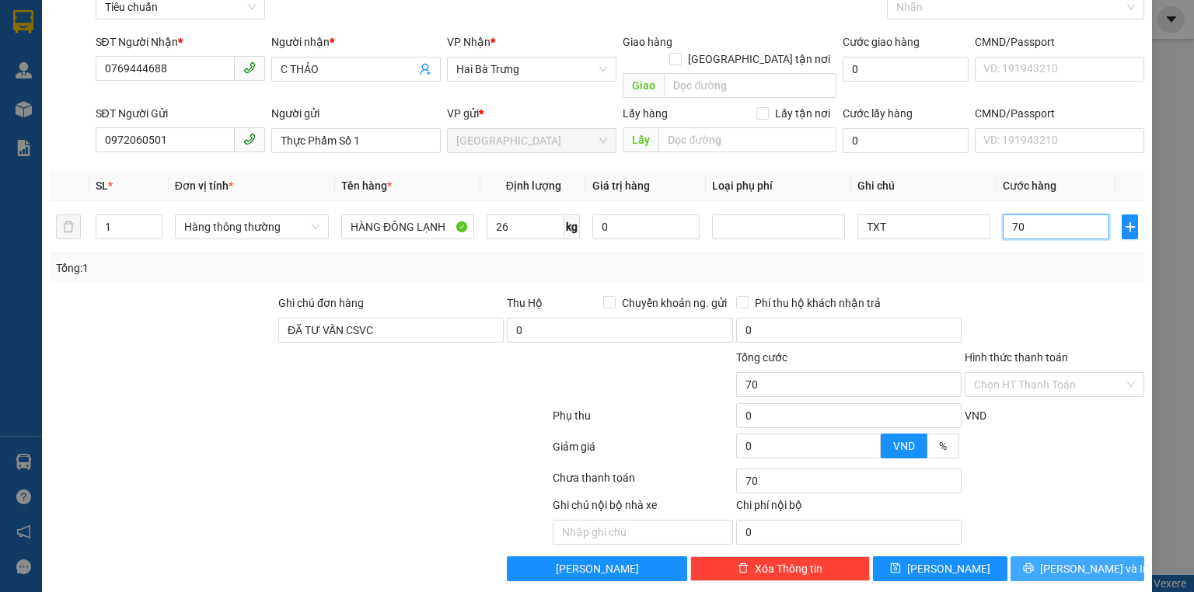
type input "70"
type input "70.000"
click at [1083, 561] on span "[PERSON_NAME] và In" at bounding box center [1094, 569] width 109 height 17
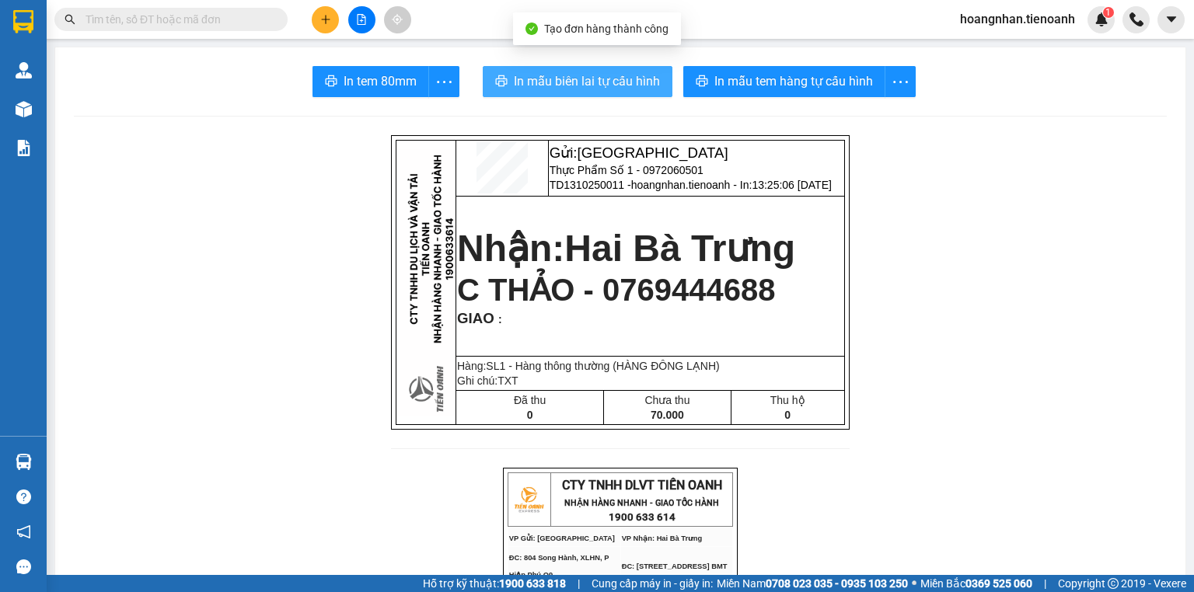
click at [587, 86] on span "In mẫu biên lai tự cấu hình" at bounding box center [587, 81] width 146 height 19
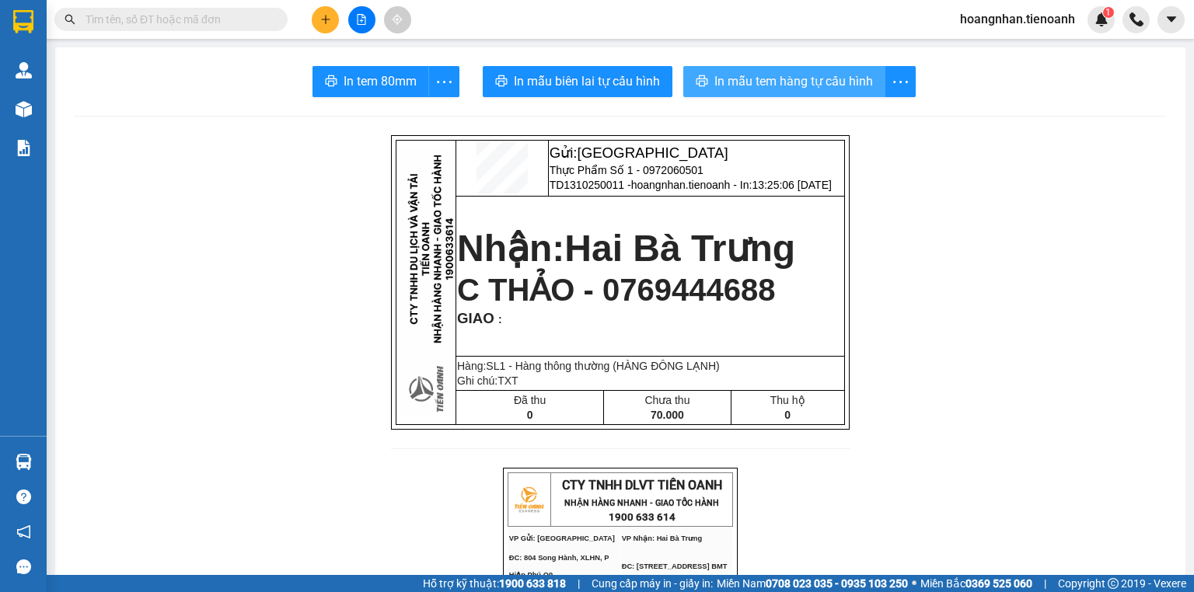
click at [809, 78] on span "In mẫu tem hàng tự cấu hình" at bounding box center [793, 81] width 159 height 19
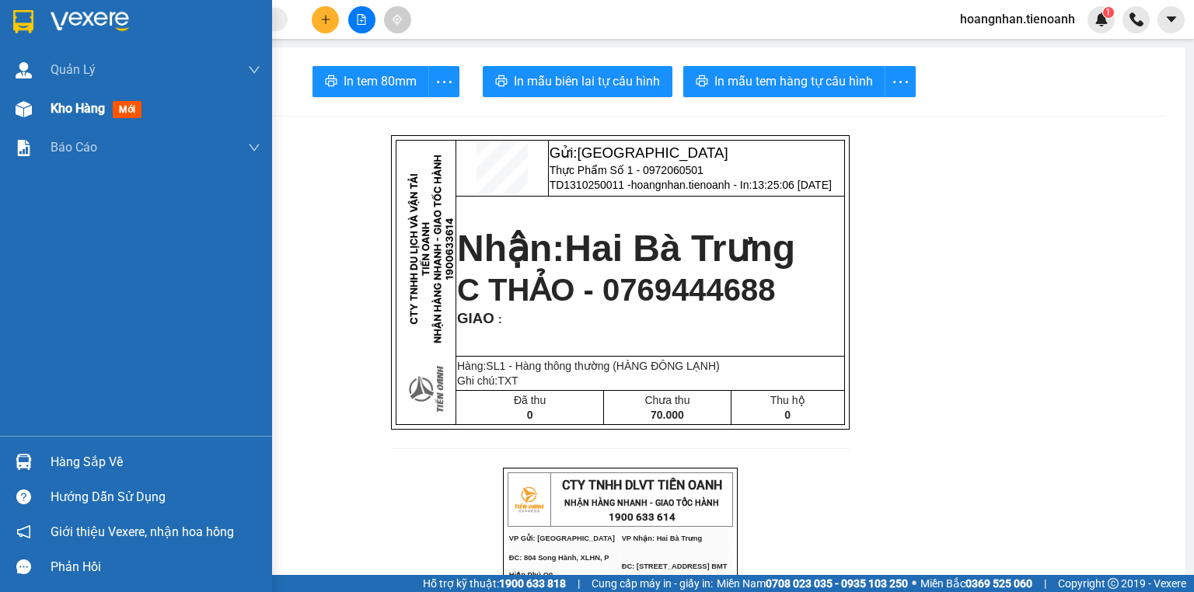
click at [25, 110] on img at bounding box center [24, 109] width 16 height 16
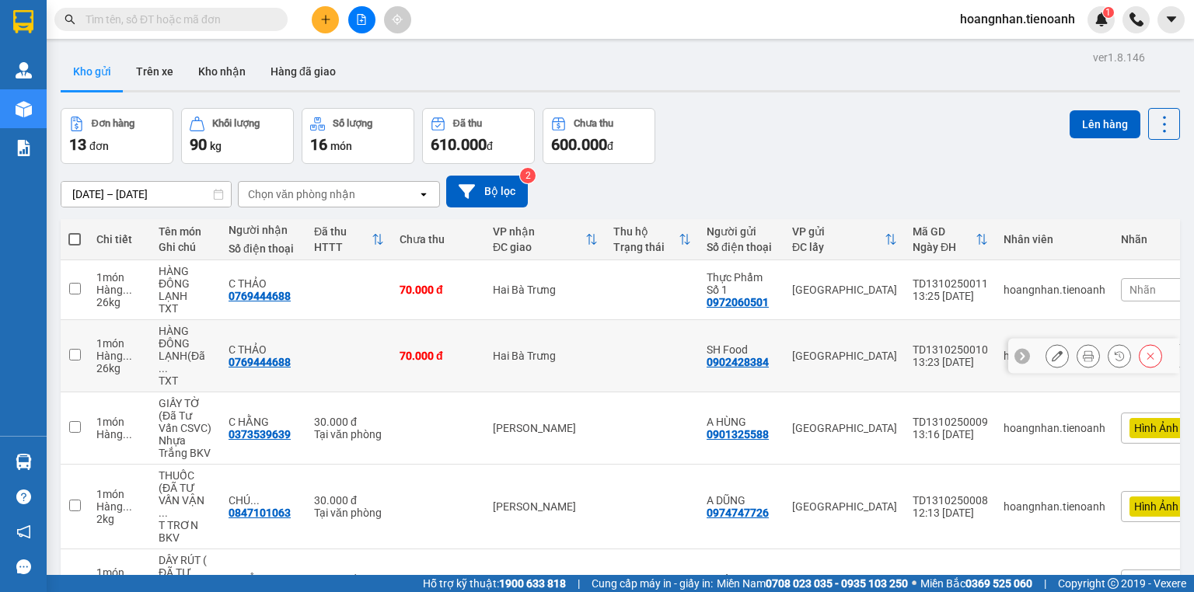
click at [1052, 355] on icon at bounding box center [1057, 356] width 11 height 11
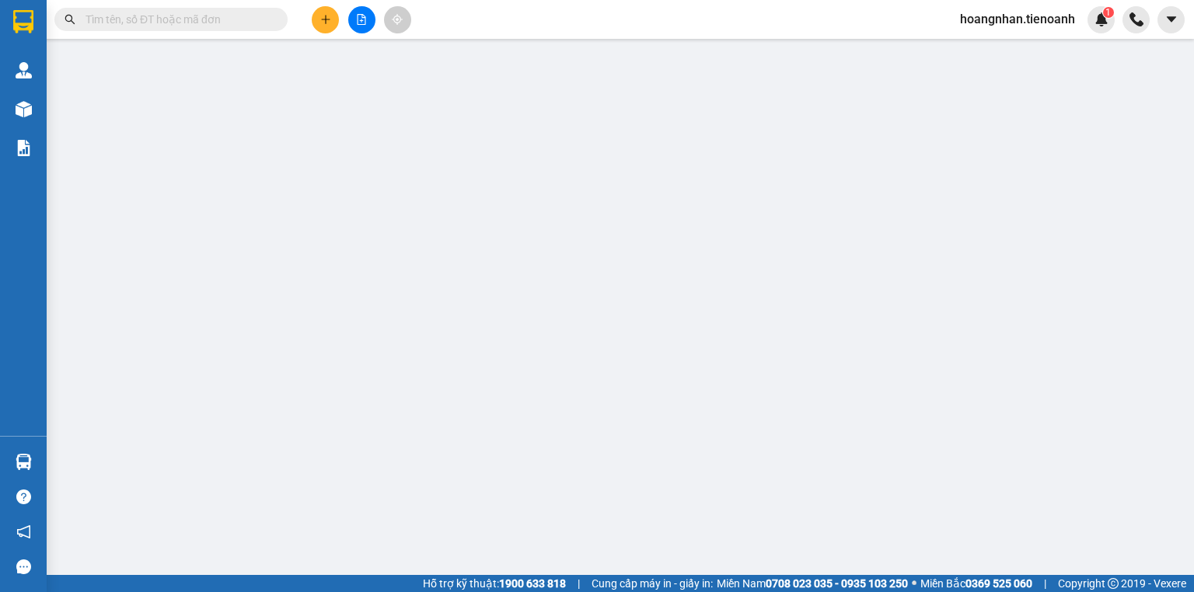
type input "0769444688"
type input "C THẢO"
type input "0902428384"
type input "SH Food"
type input "0"
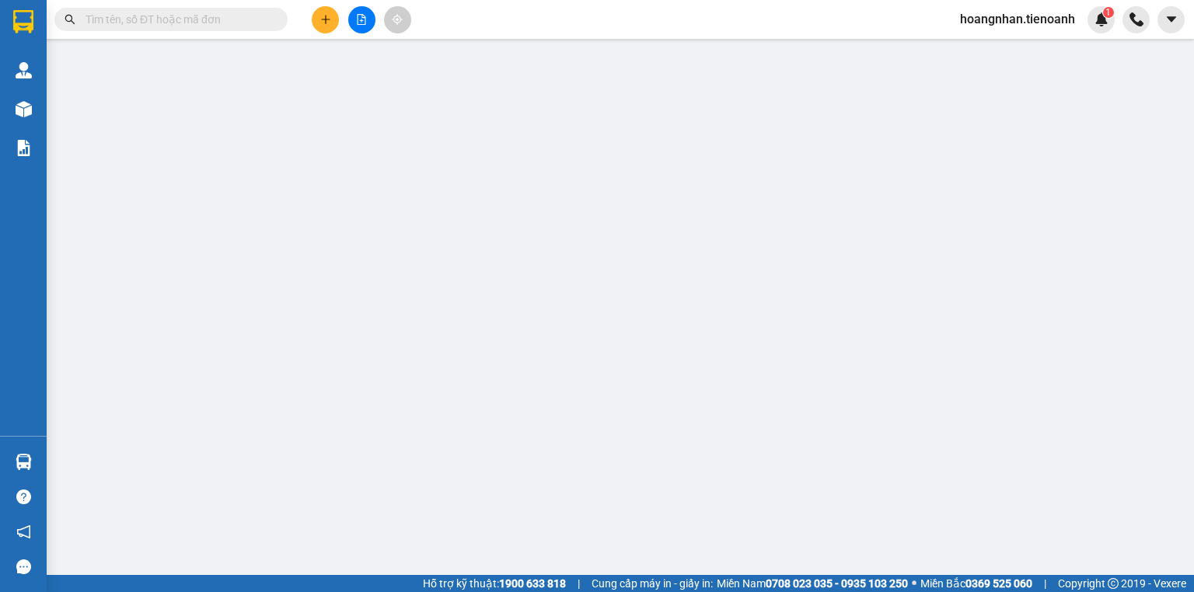
type input "70.000"
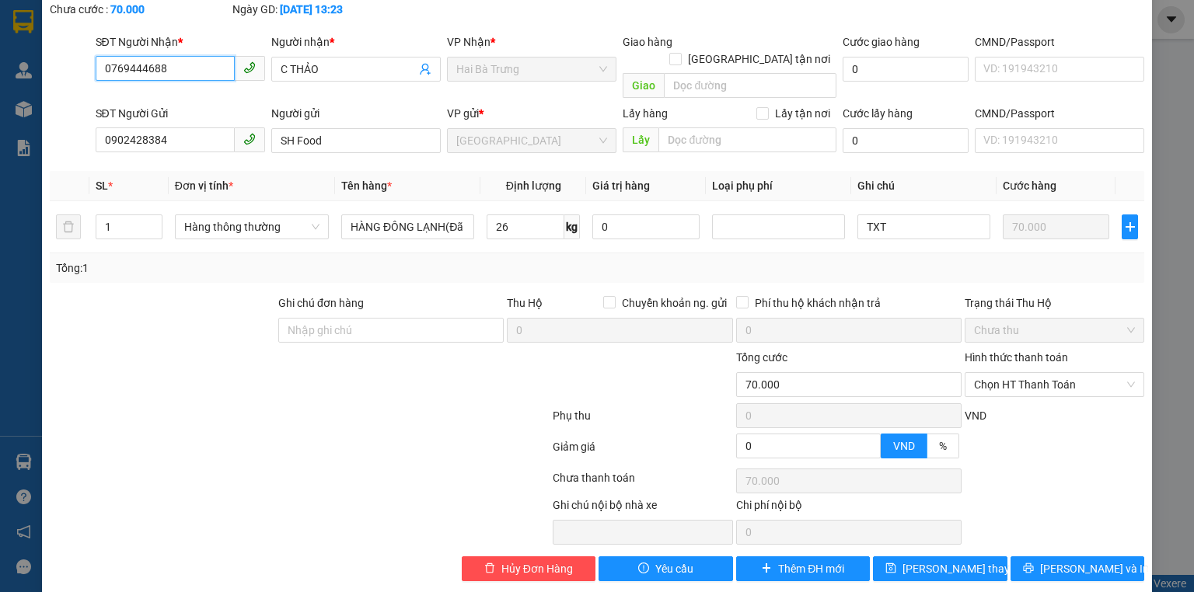
scroll to position [89, 0]
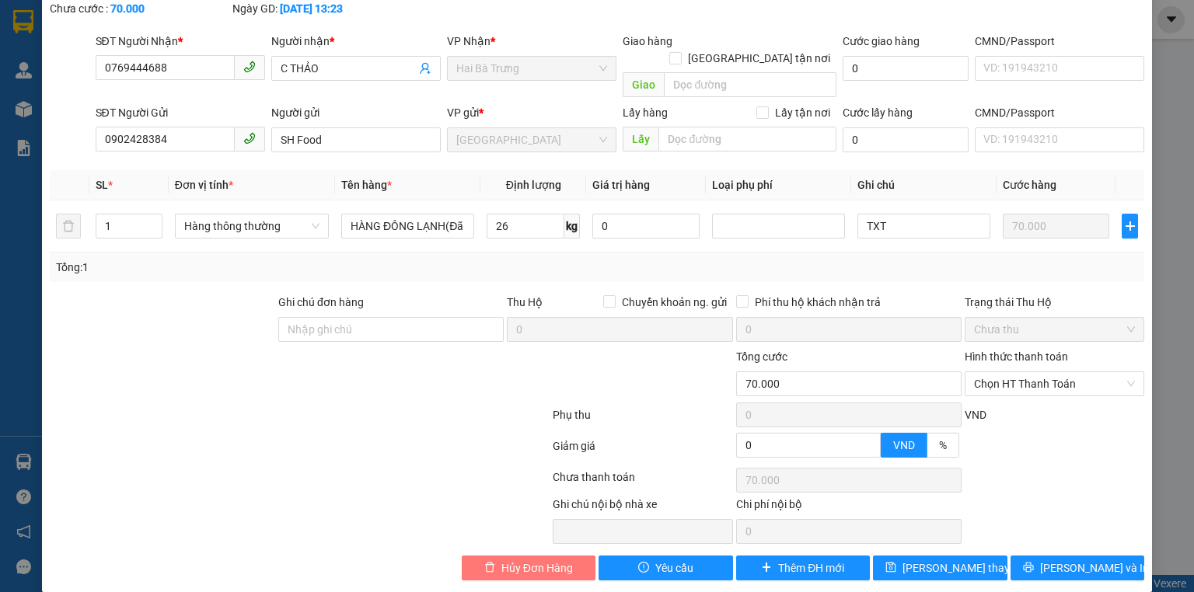
click at [525, 560] on span "Hủy Đơn Hàng" at bounding box center [537, 568] width 72 height 17
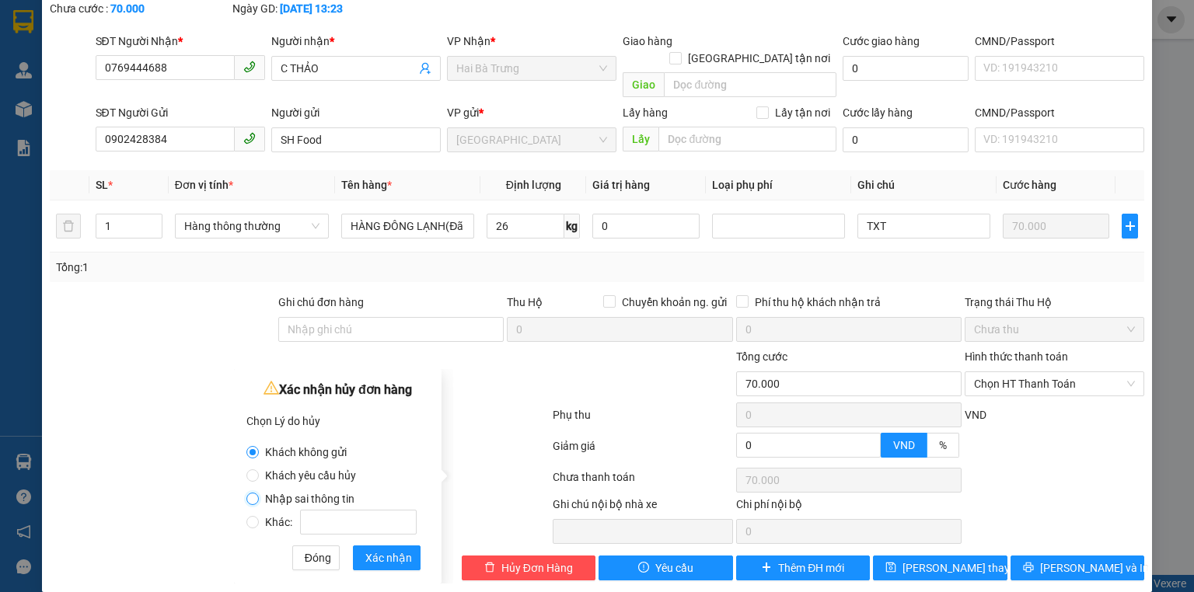
click at [251, 498] on input "Nhập sai thông tin" at bounding box center [252, 499] width 12 height 12
radio input "true"
radio input "false"
click at [386, 560] on span "Xác nhận" at bounding box center [388, 558] width 47 height 17
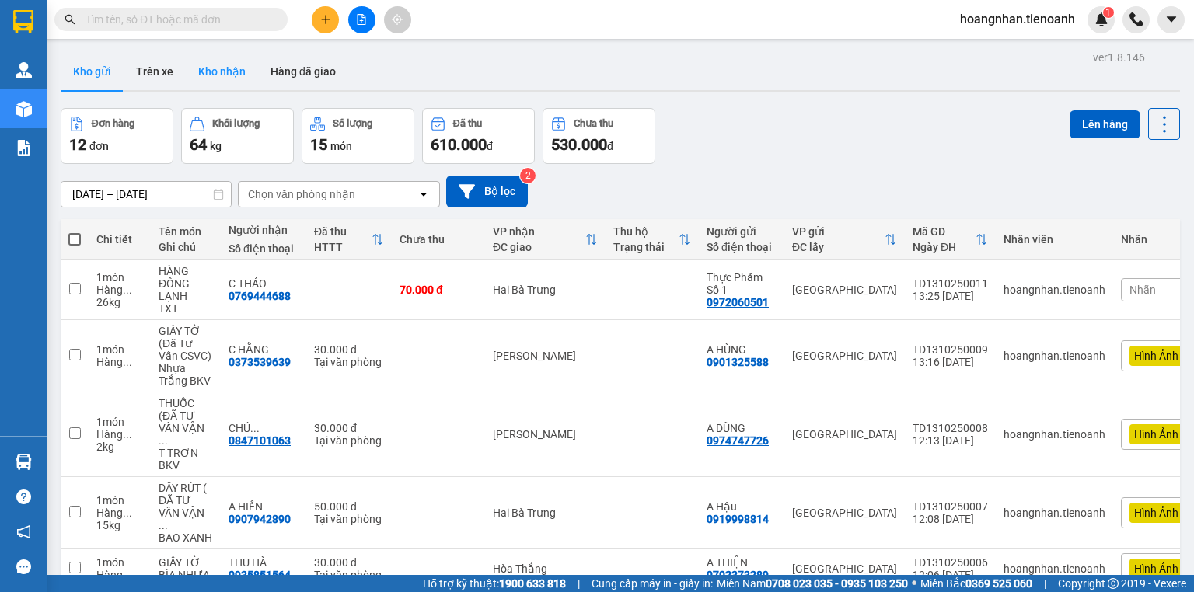
click at [230, 75] on button "Kho nhận" at bounding box center [222, 71] width 72 height 37
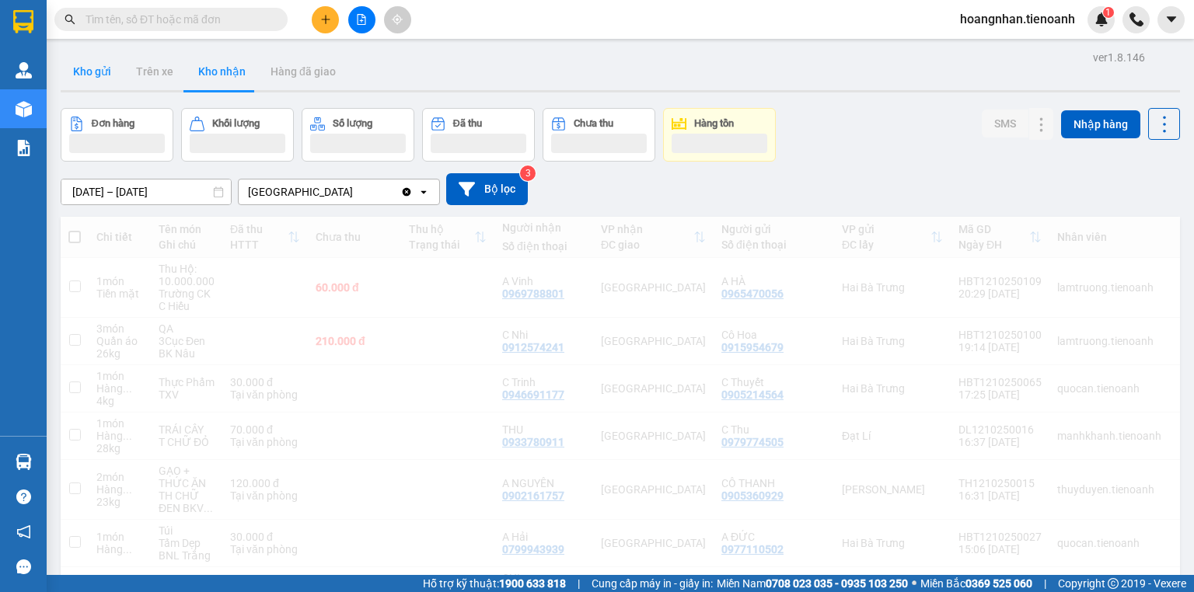
click at [88, 75] on button "Kho gửi" at bounding box center [92, 71] width 63 height 37
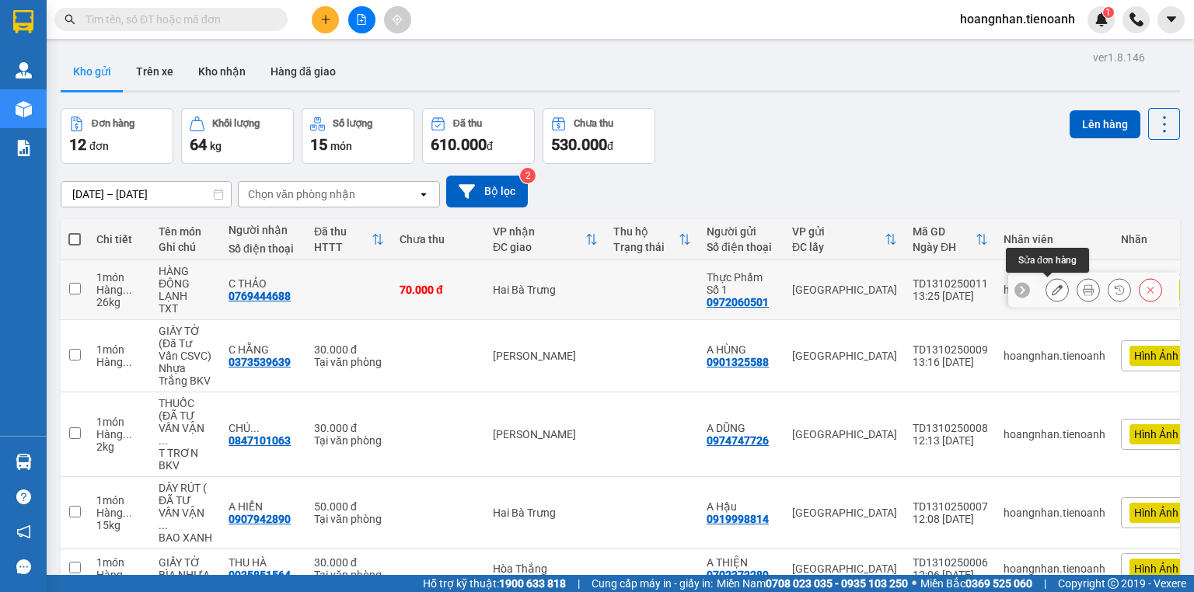
click at [1053, 292] on icon at bounding box center [1057, 290] width 11 height 11
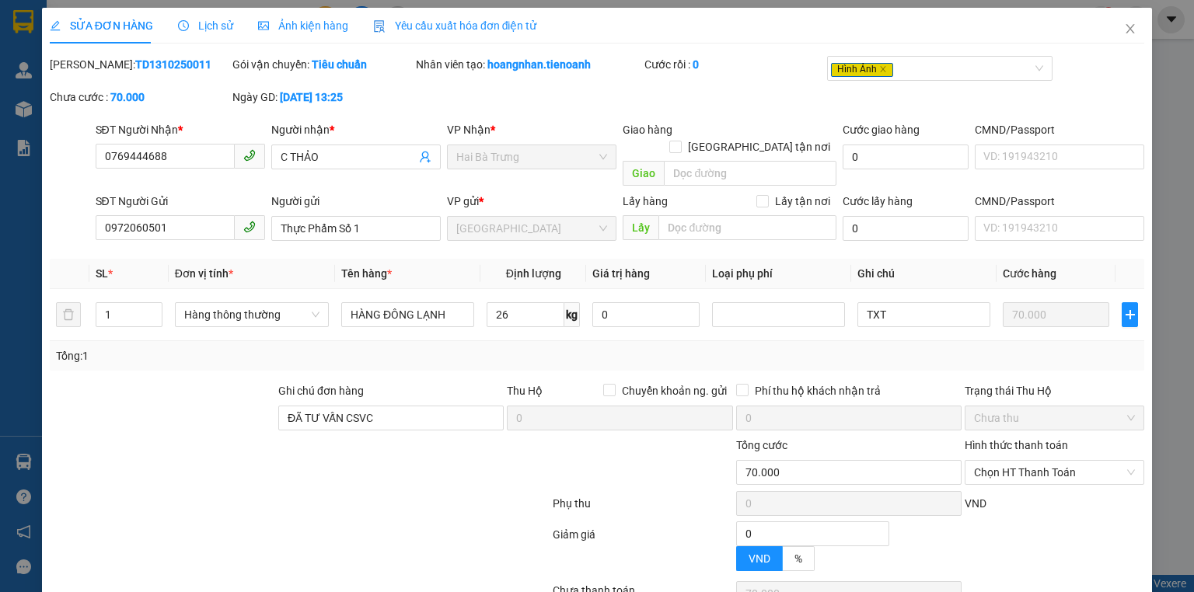
type input "0769444688"
type input "C THẢO"
type input "0972060501"
type input "Thực Phẩm Số 1"
type input "ĐÃ TƯ VẤN CSVC"
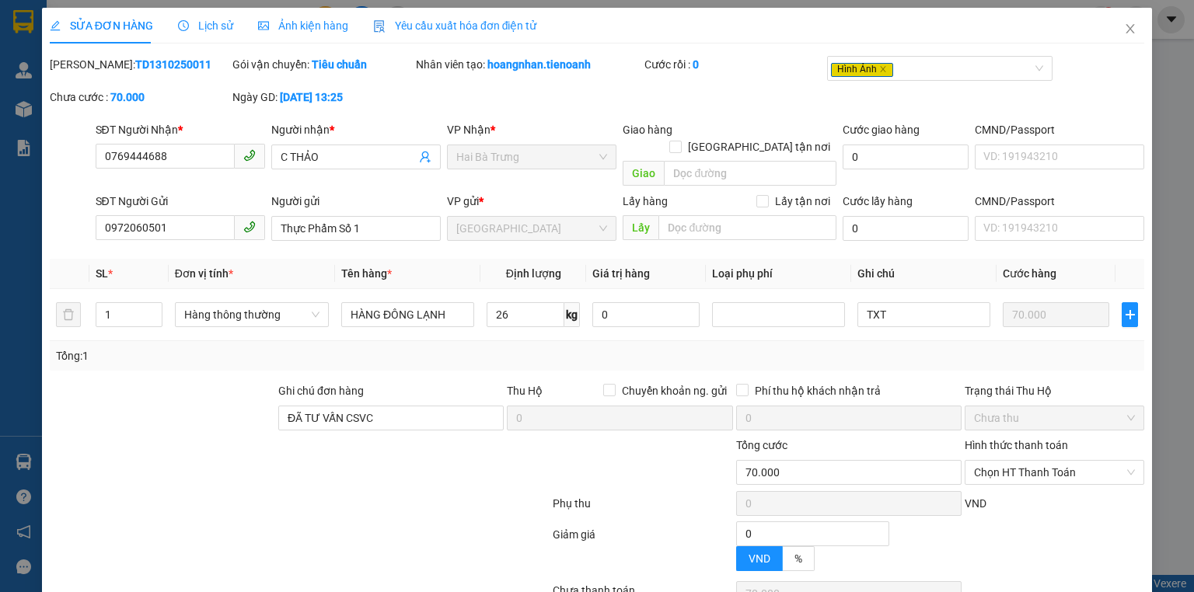
type input "0"
type input "70.000"
click at [317, 30] on span "Ảnh kiện hàng" at bounding box center [303, 25] width 90 height 12
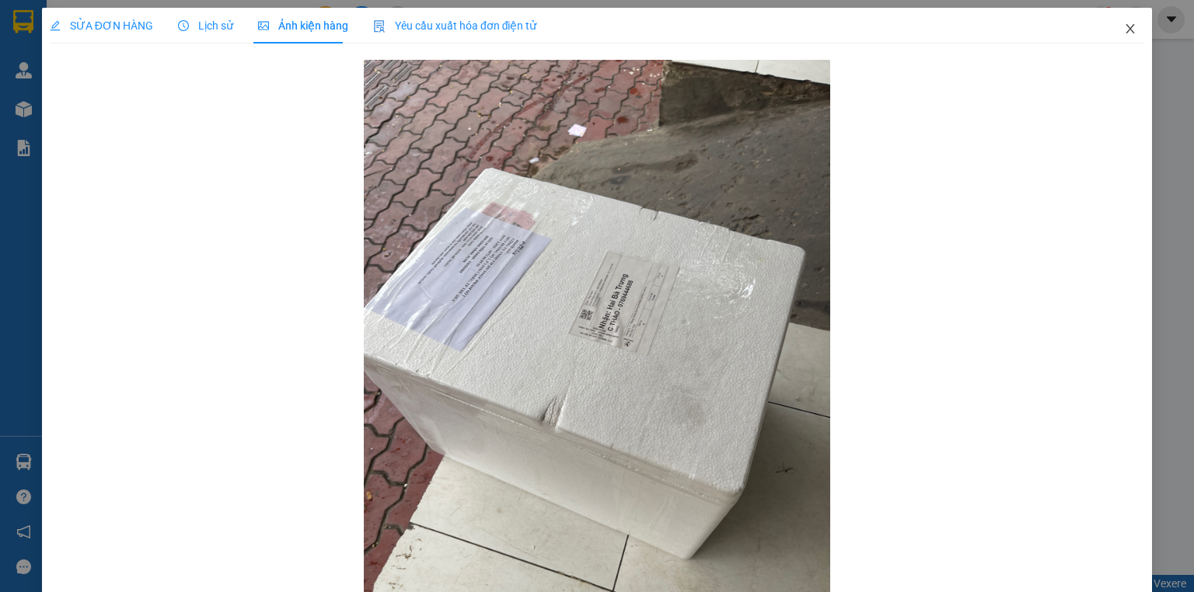
click at [1127, 28] on icon "close" at bounding box center [1131, 28] width 9 height 9
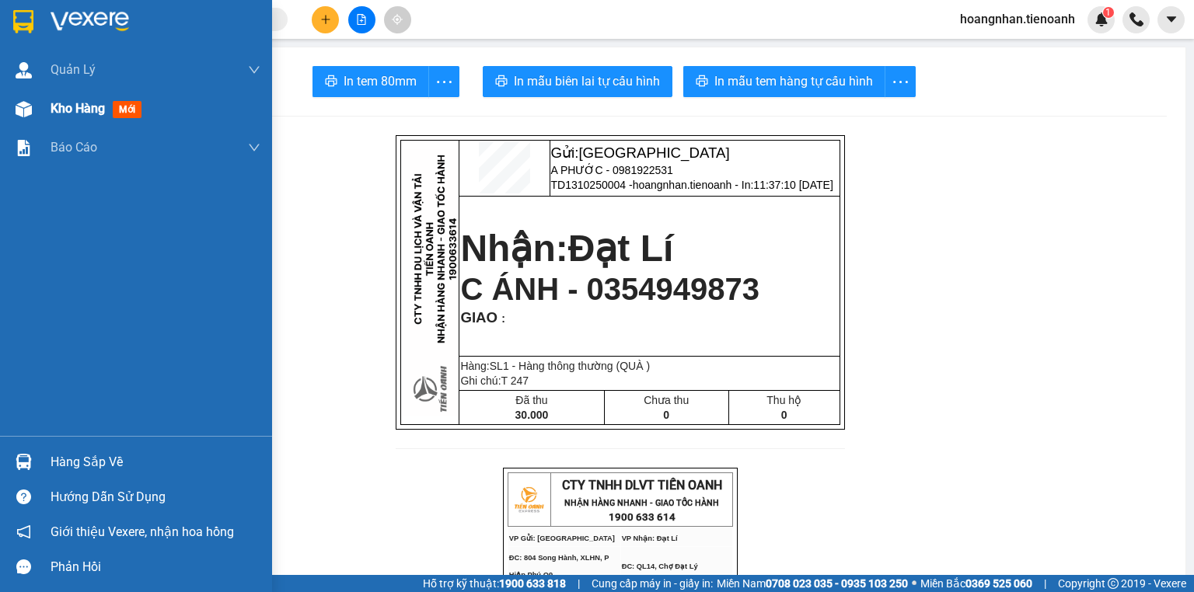
click at [26, 112] on img at bounding box center [24, 109] width 16 height 16
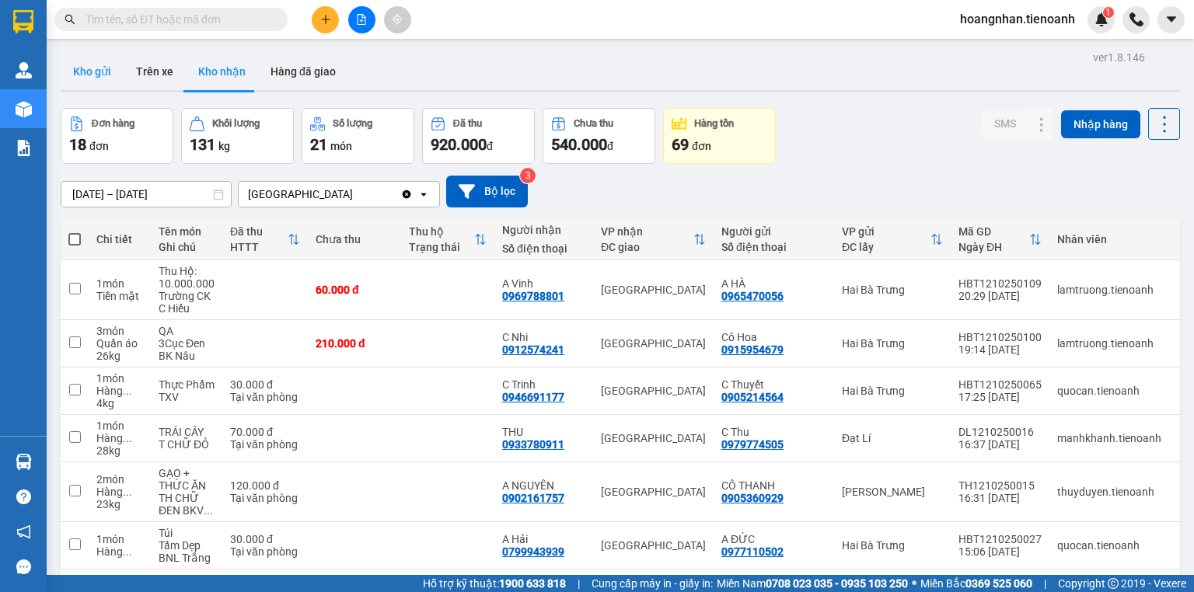
click at [95, 68] on button "Kho gửi" at bounding box center [92, 71] width 63 height 37
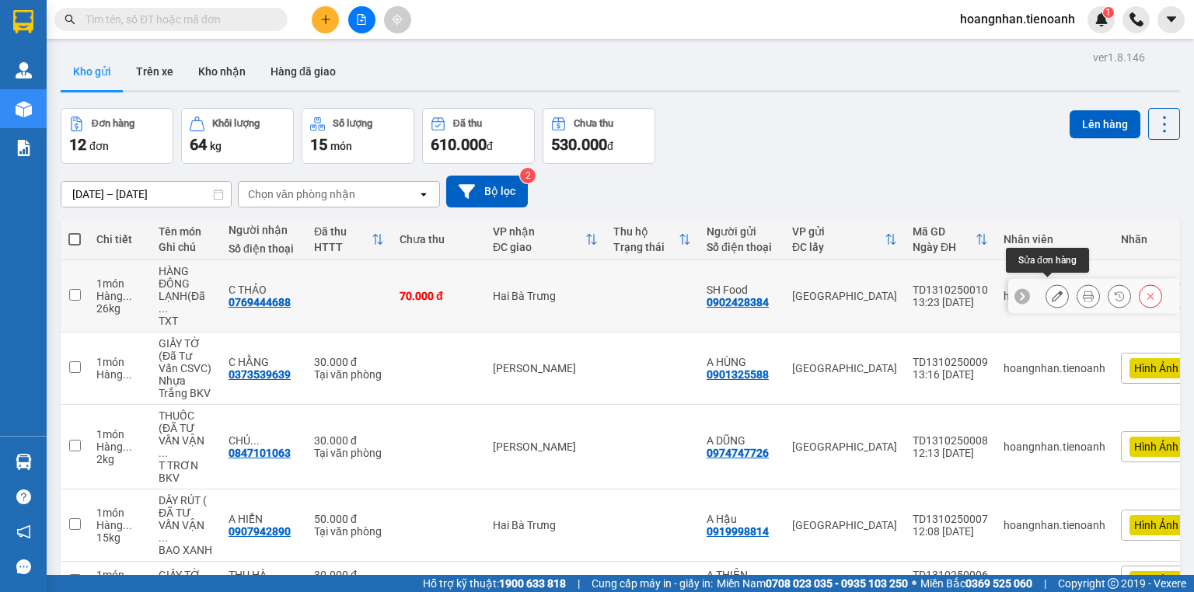
click at [1052, 292] on icon at bounding box center [1057, 296] width 11 height 11
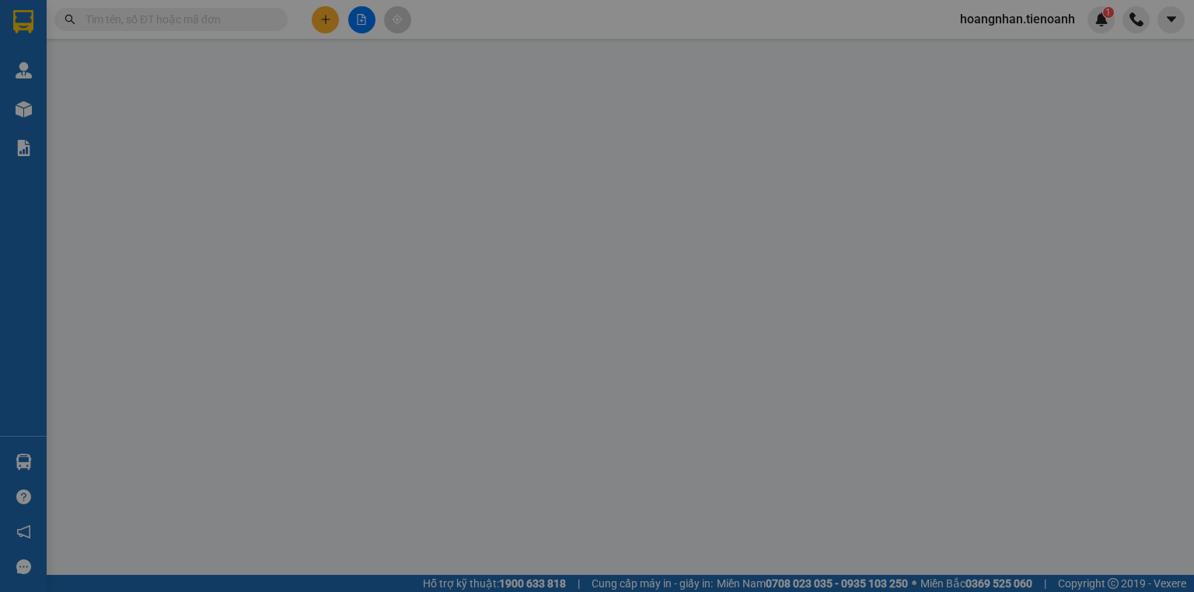
type input "0769444688"
type input "C THẢO"
type input "0902428384"
type input "SH Food"
type input "0"
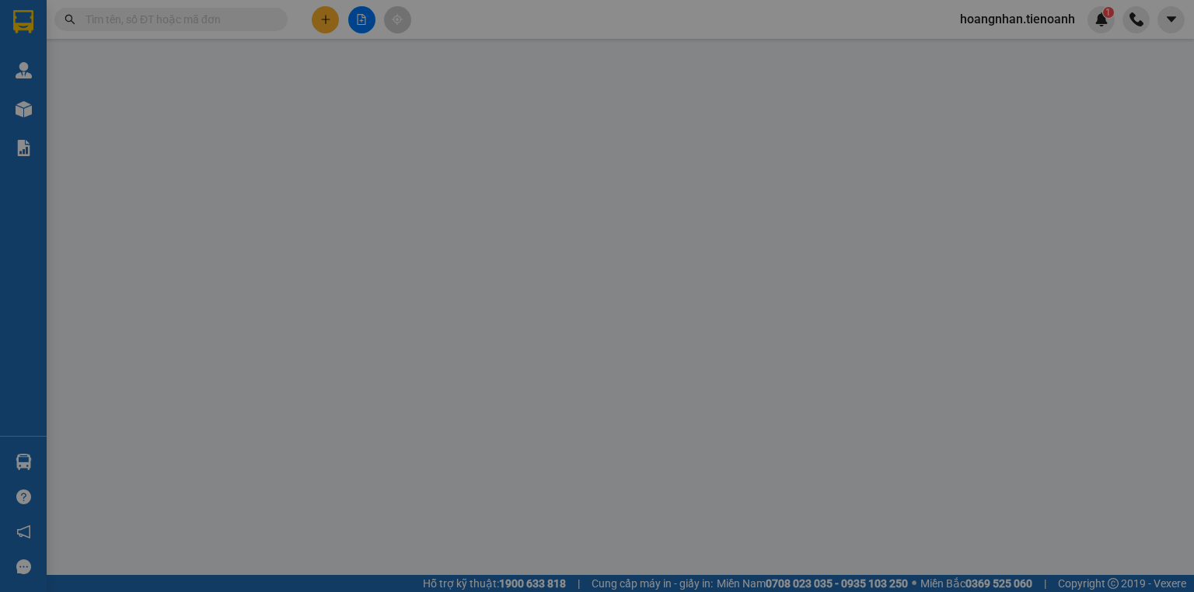
type input "70.000"
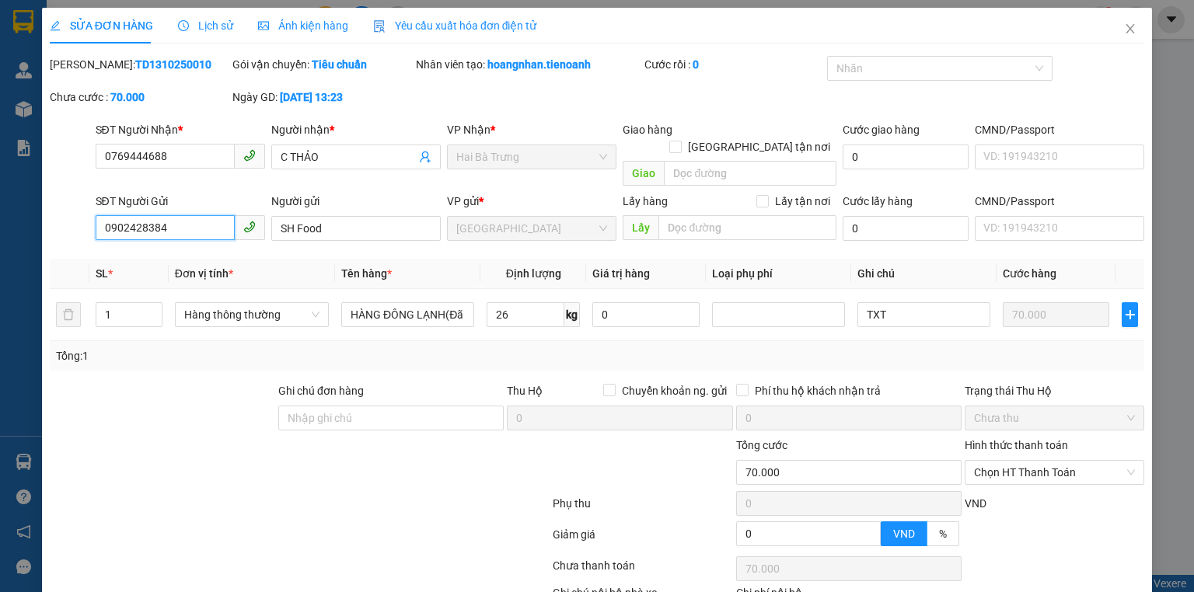
click at [173, 215] on input "0902428384" at bounding box center [165, 227] width 139 height 25
type input "0972060"
